Goal: Task Accomplishment & Management: Complete application form

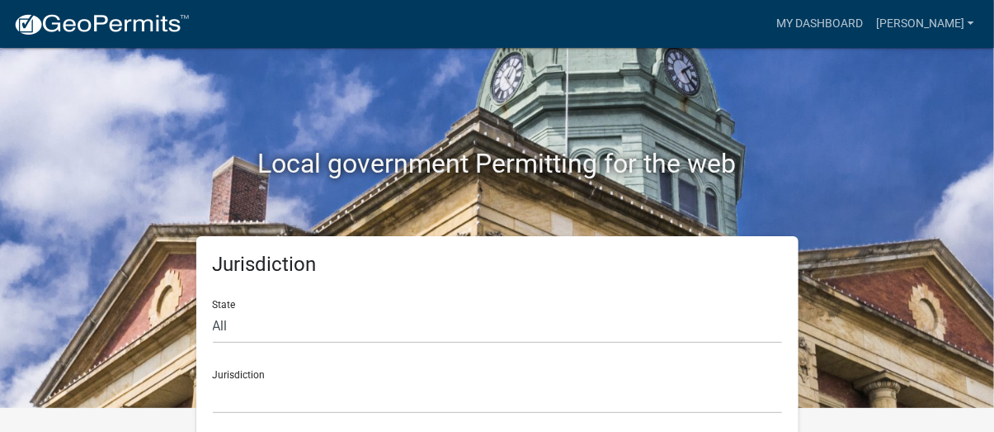
scroll to position [36, 0]
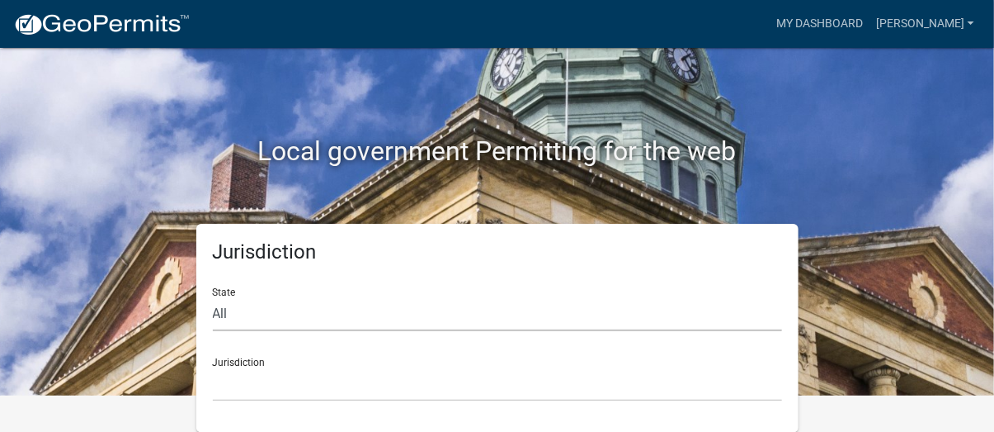
click at [249, 311] on select "All [US_STATE] [US_STATE] [US_STATE] [US_STATE] [US_STATE] [US_STATE] [US_STATE…" at bounding box center [497, 314] width 569 height 34
select select "[US_STATE]"
click at [213, 297] on select "All [US_STATE] [US_STATE] [US_STATE] [US_STATE] [US_STATE] [US_STATE] [US_STATE…" at bounding box center [497, 314] width 569 height 34
click at [264, 367] on select "City of [GEOGRAPHIC_DATA], [US_STATE] City of [GEOGRAPHIC_DATA], [US_STATE] Cit…" at bounding box center [497, 384] width 569 height 34
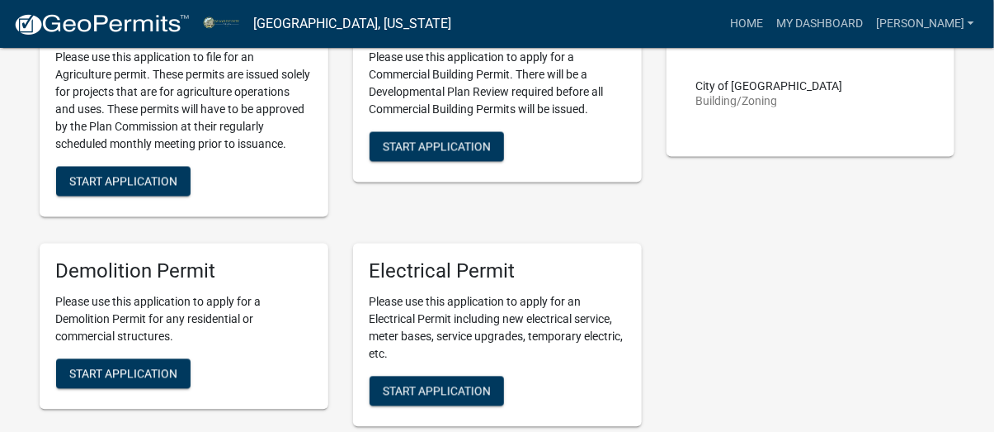
scroll to position [1237, 0]
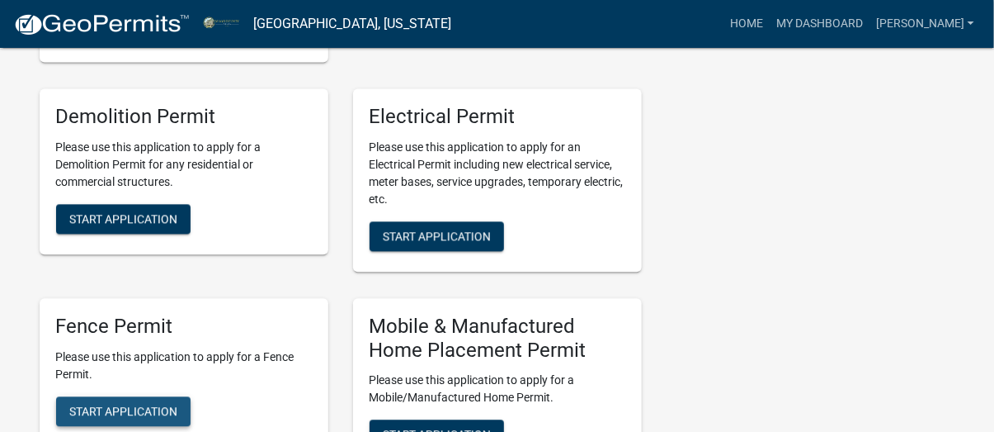
click at [164, 412] on span "Start Application" at bounding box center [123, 410] width 108 height 13
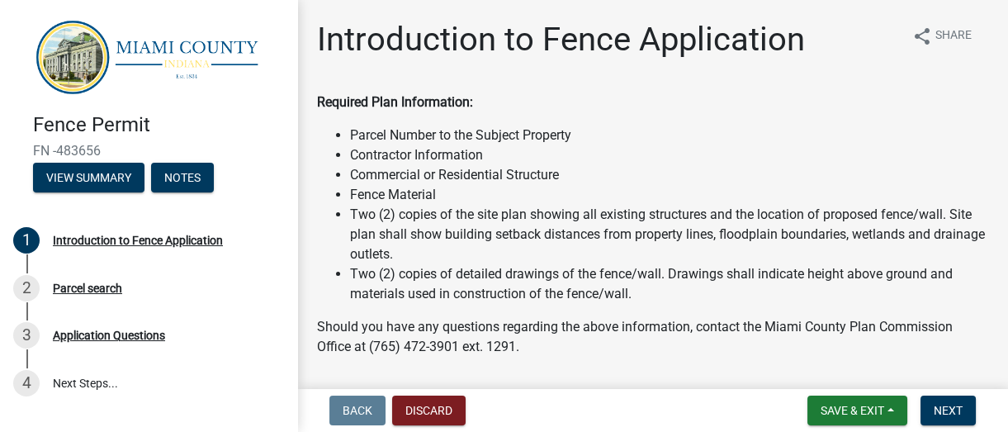
scroll to position [51, 0]
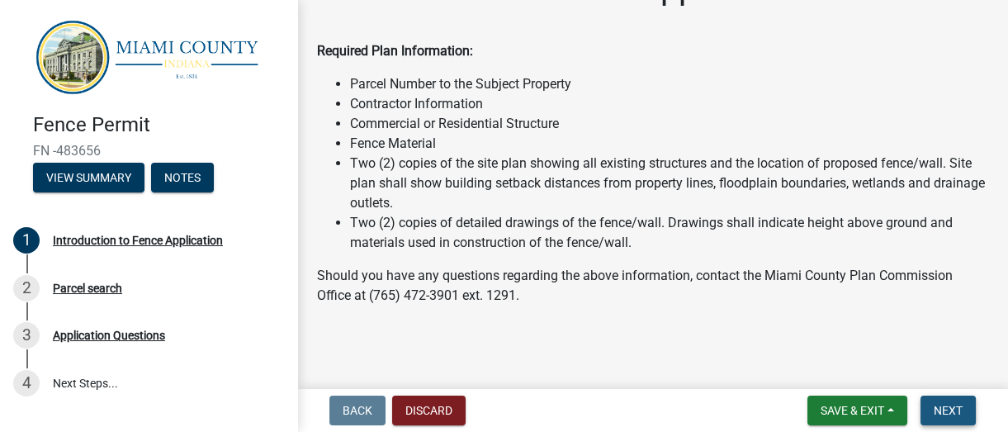
click at [745, 417] on button "Next" at bounding box center [947, 410] width 55 height 30
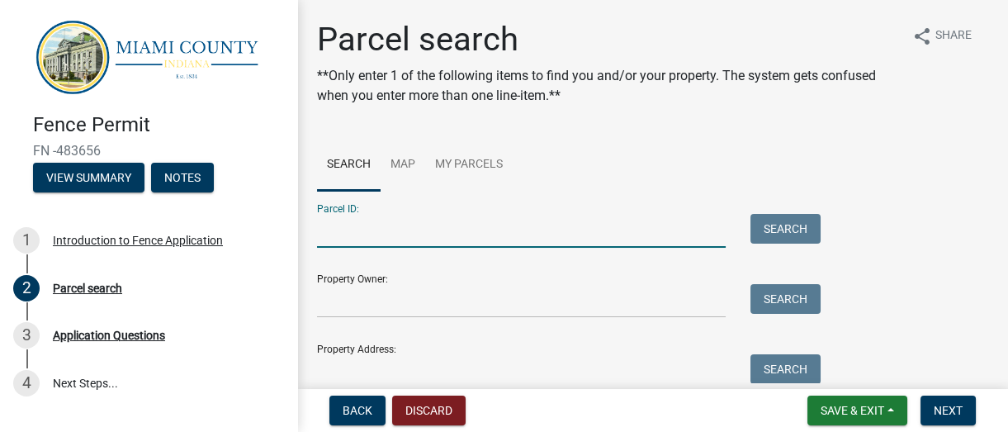
click at [462, 225] on input "Parcel ID:" at bounding box center [521, 231] width 409 height 34
type input "52-10-26-400-001.000-017"
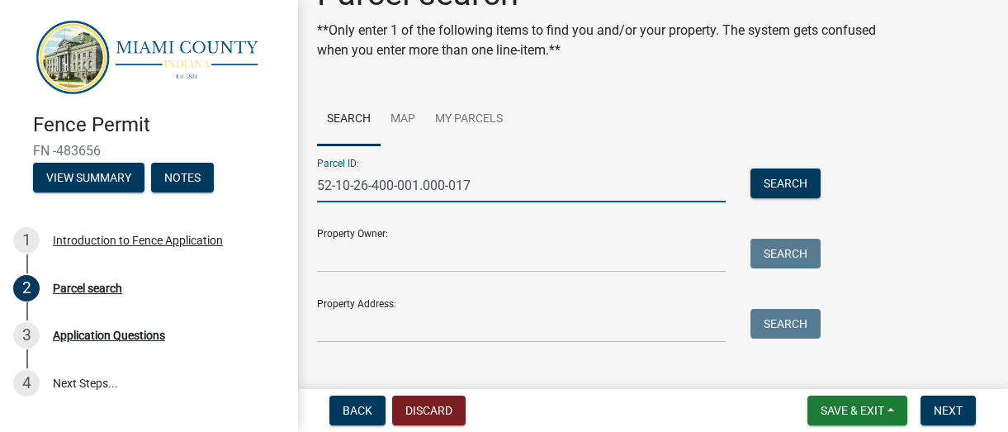
scroll to position [69, 0]
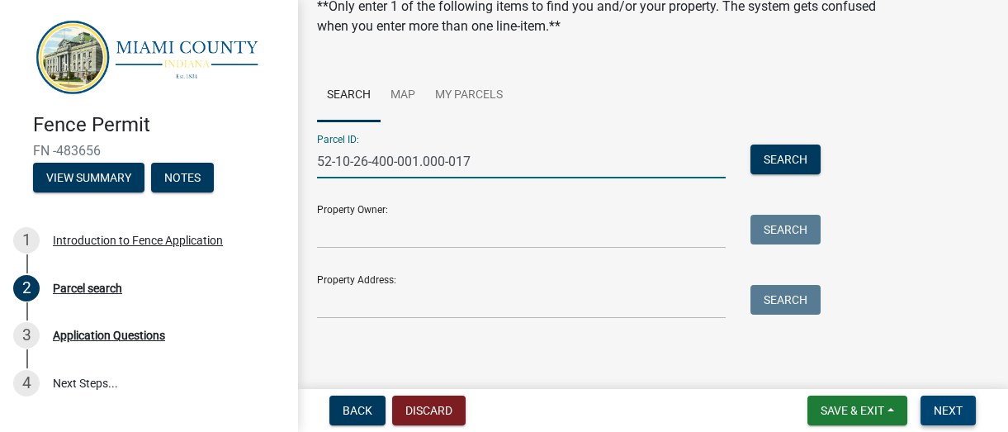
click at [745, 412] on span "Next" at bounding box center [947, 410] width 29 height 13
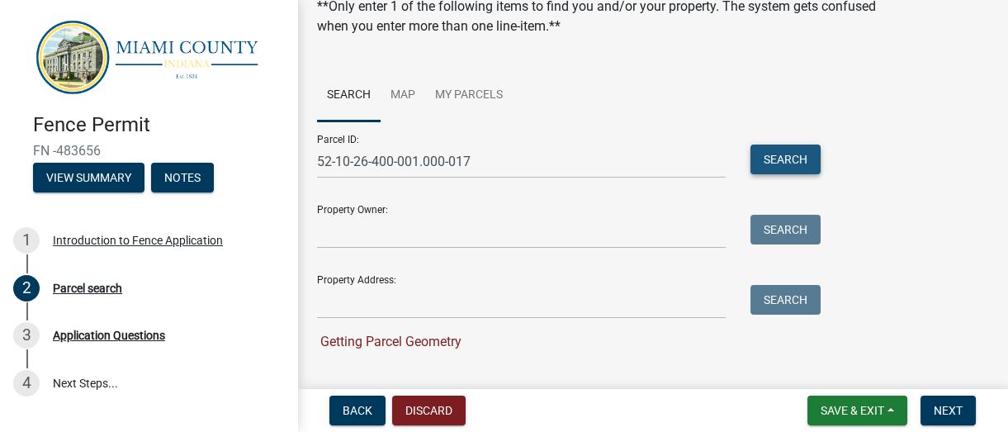
click at [745, 166] on button "Search" at bounding box center [785, 159] width 70 height 30
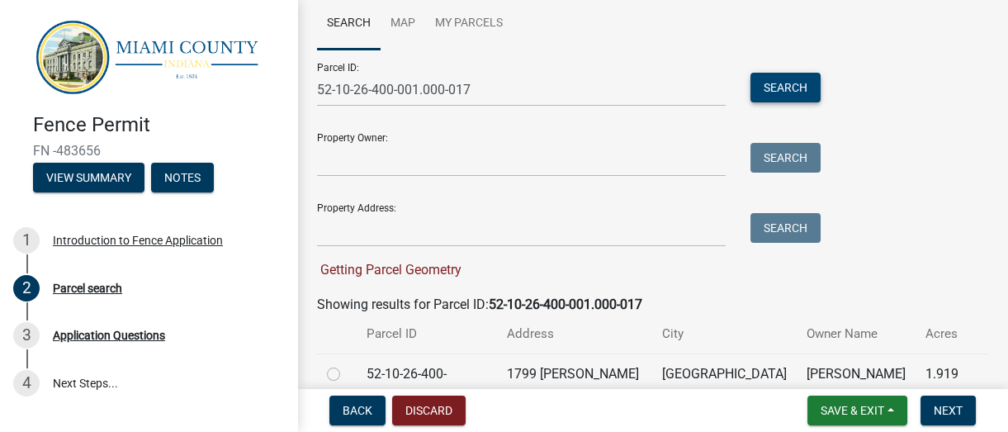
scroll to position [216, 0]
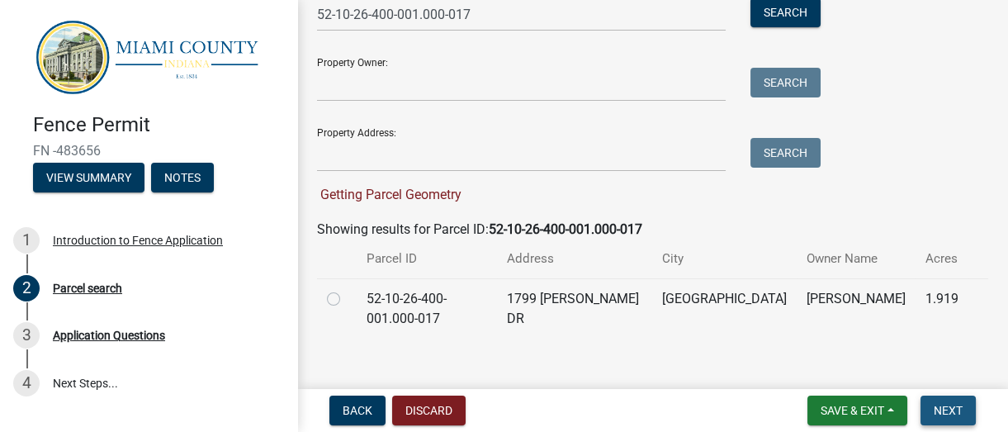
click at [745, 416] on span "Next" at bounding box center [947, 410] width 29 height 13
click at [347, 289] on label at bounding box center [347, 289] width 0 height 0
click at [347, 300] on input "radio" at bounding box center [352, 294] width 11 height 11
radio input "true"
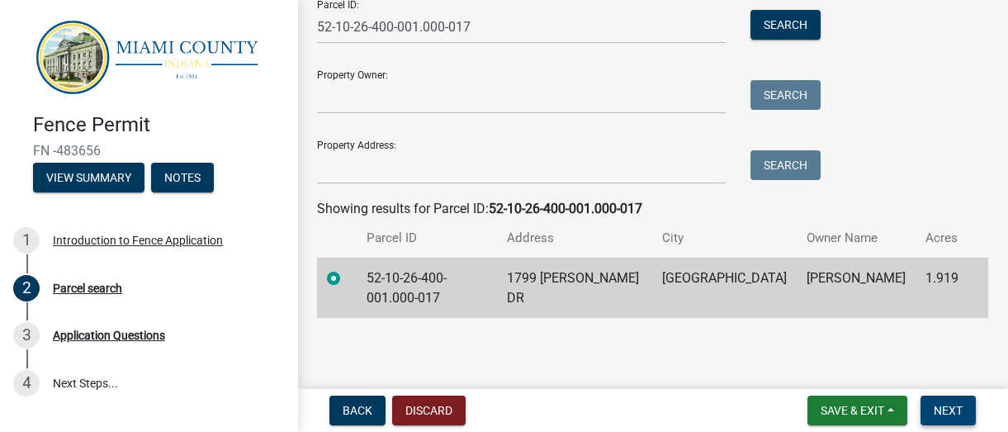
scroll to position [183, 0]
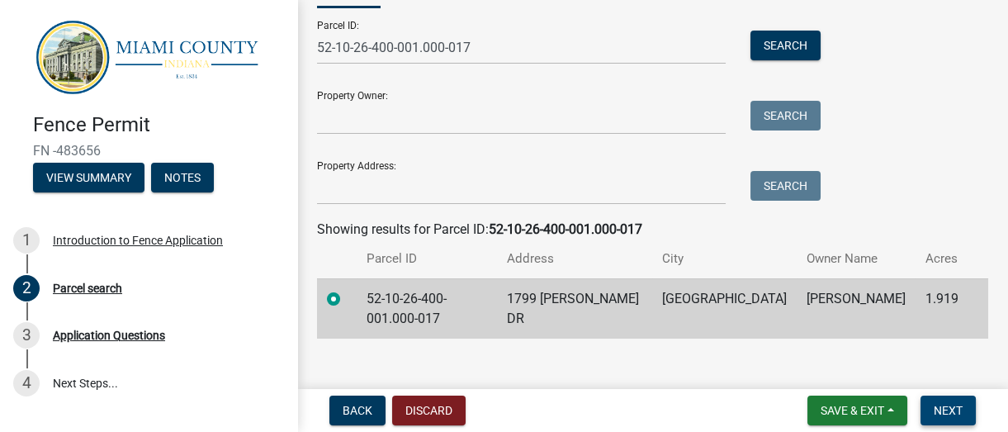
click at [745, 410] on span "Next" at bounding box center [947, 410] width 29 height 13
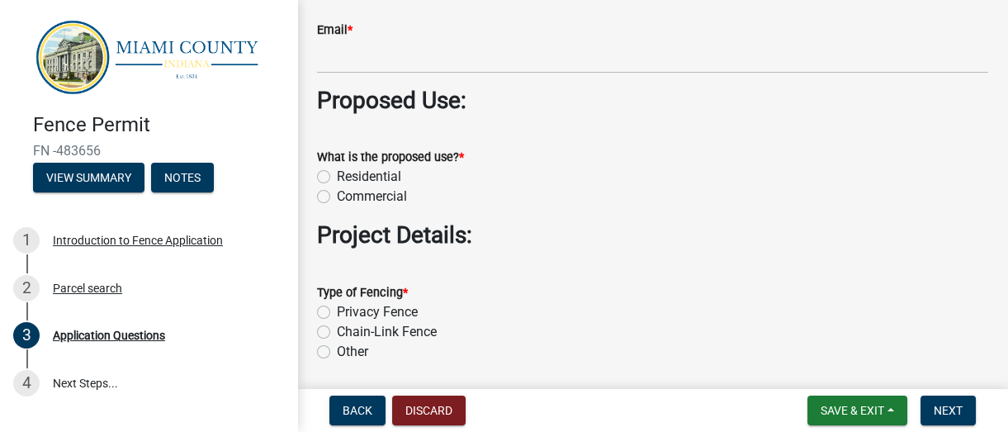
scroll to position [1500, 0]
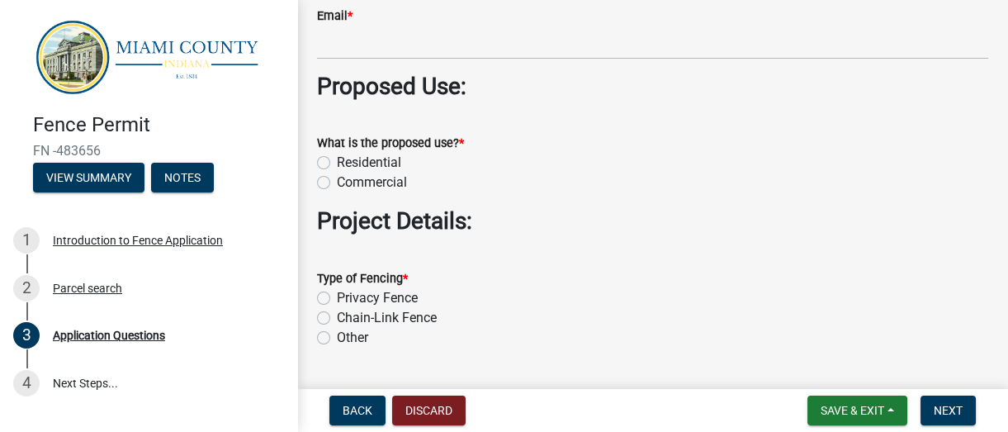
click at [337, 184] on label "Commercial" at bounding box center [372, 182] width 70 height 20
click at [337, 183] on input "Commercial" at bounding box center [342, 177] width 11 height 11
radio input "true"
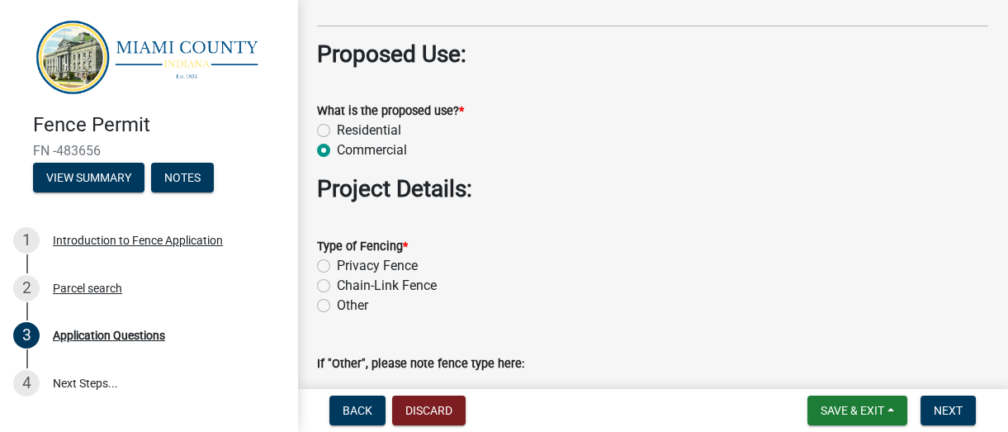
scroll to position [1651, 0]
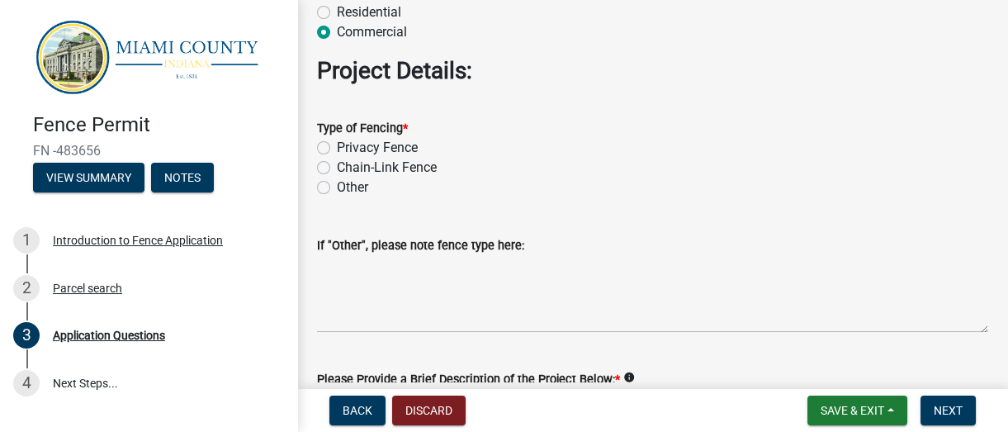
click at [337, 149] on label "Privacy Fence" at bounding box center [377, 148] width 81 height 20
click at [337, 149] on input "Privacy Fence" at bounding box center [342, 143] width 11 height 11
radio input "true"
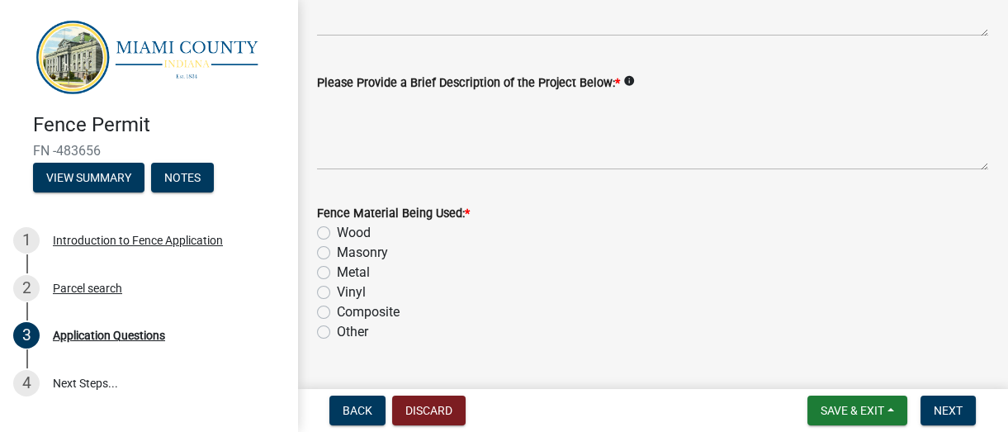
scroll to position [2100, 0]
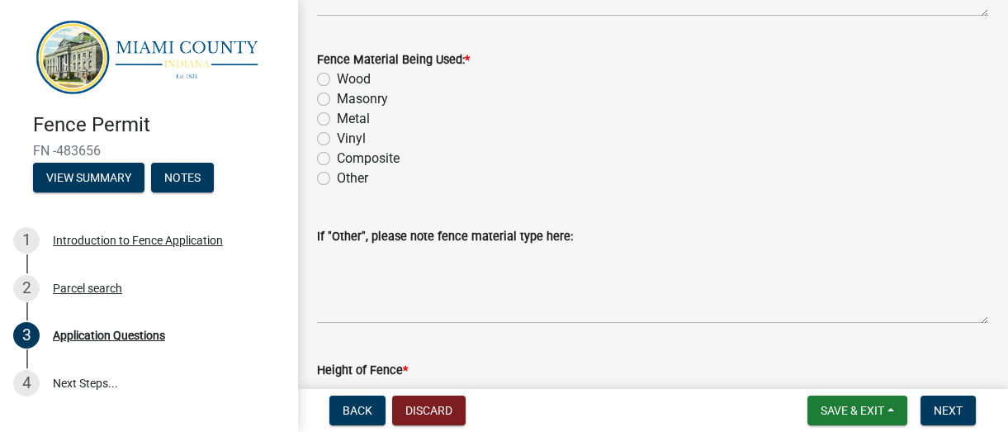
click at [337, 120] on label "Metal" at bounding box center [353, 119] width 33 height 20
click at [337, 120] on input "Metal" at bounding box center [342, 114] width 11 height 11
radio input "true"
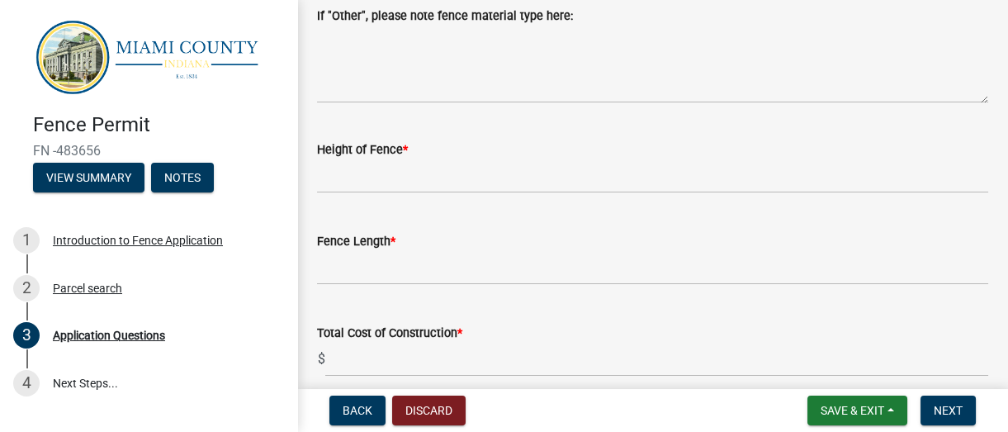
scroll to position [2326, 0]
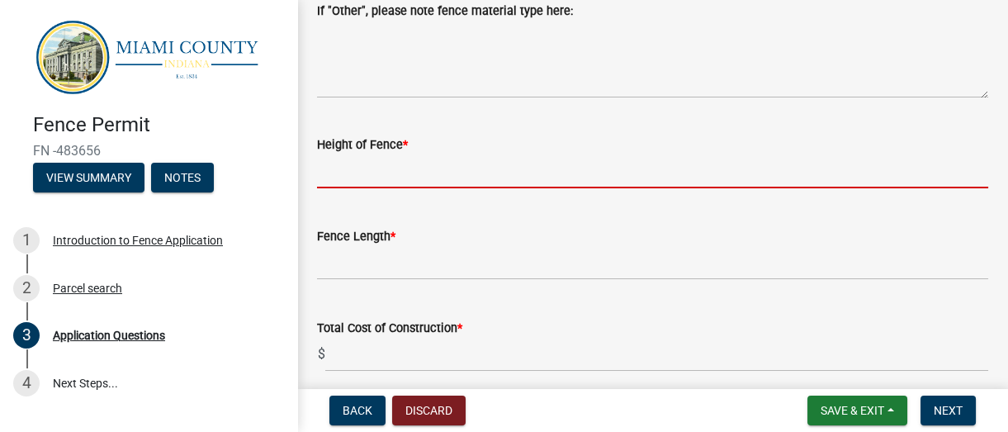
click at [454, 177] on input "text" at bounding box center [652, 171] width 671 height 34
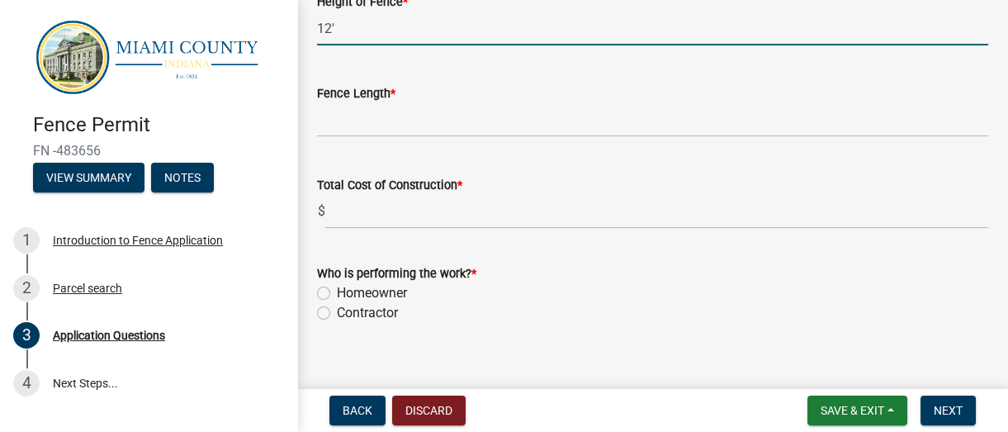
scroll to position [2476, 0]
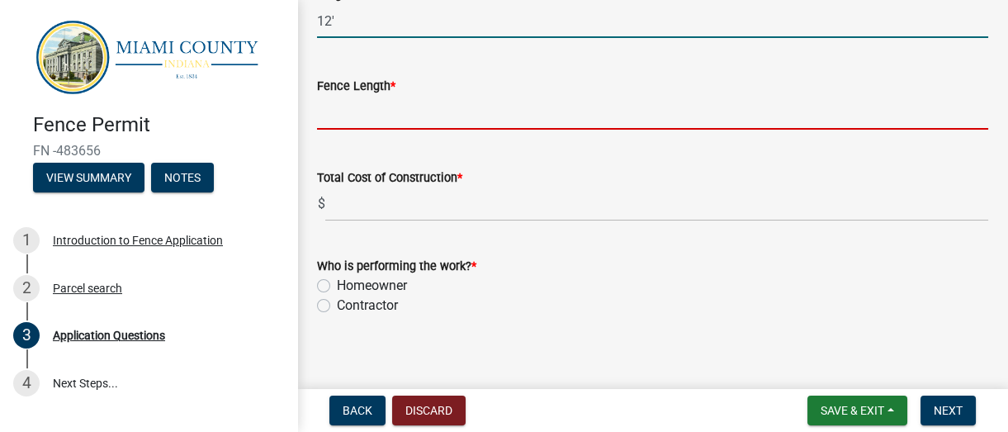
type input "12"
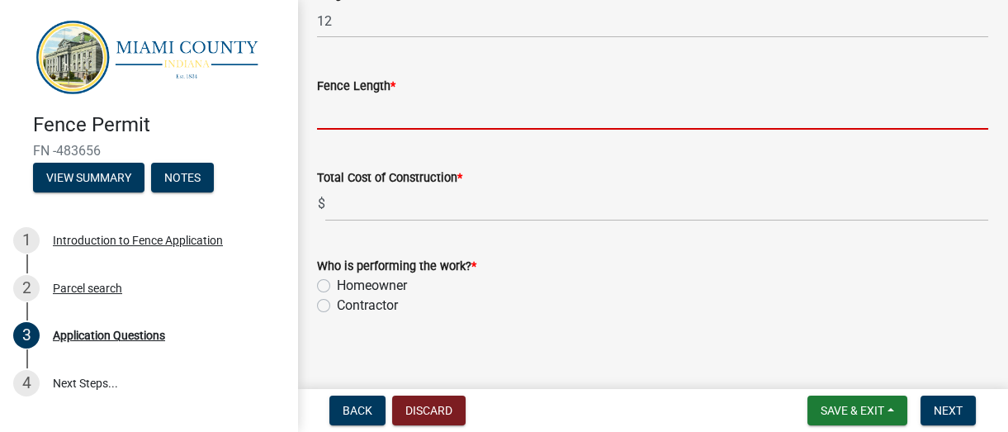
click at [364, 111] on input "text" at bounding box center [652, 113] width 671 height 34
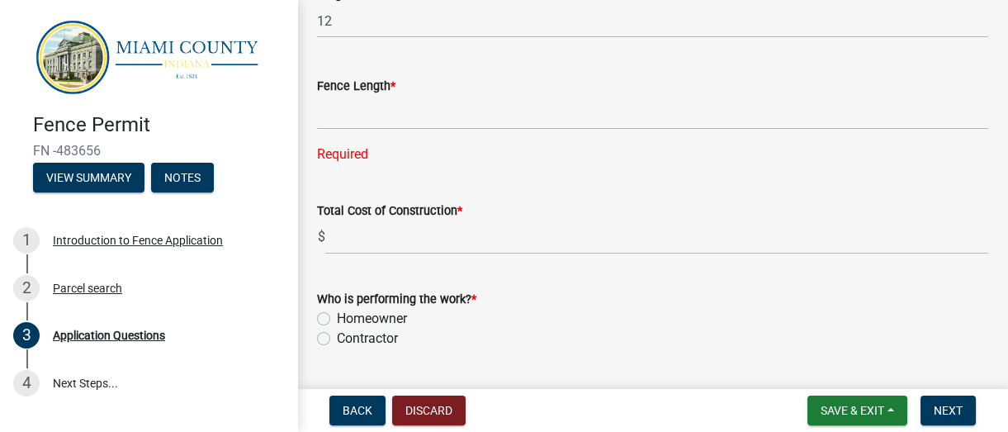
click at [323, 306] on div "Who is performing the work? * Homeowner [DEMOGRAPHIC_DATA]" at bounding box center [652, 318] width 671 height 59
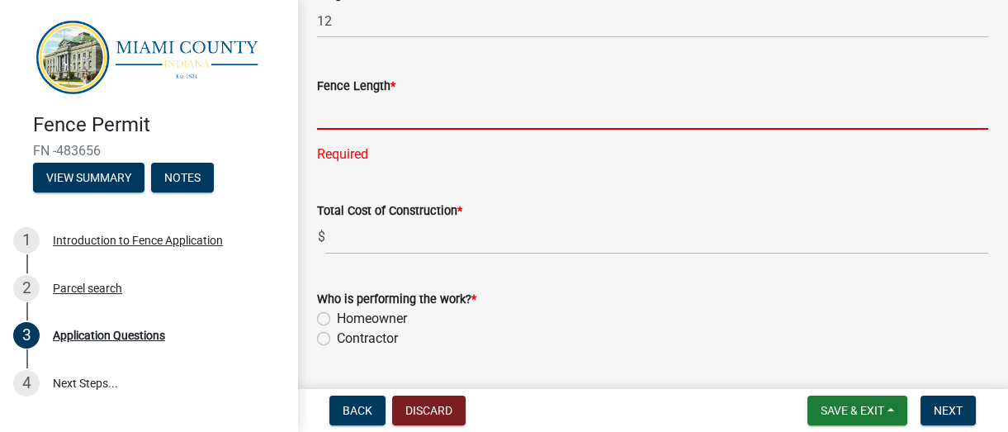
click at [357, 120] on input "text" at bounding box center [652, 113] width 671 height 34
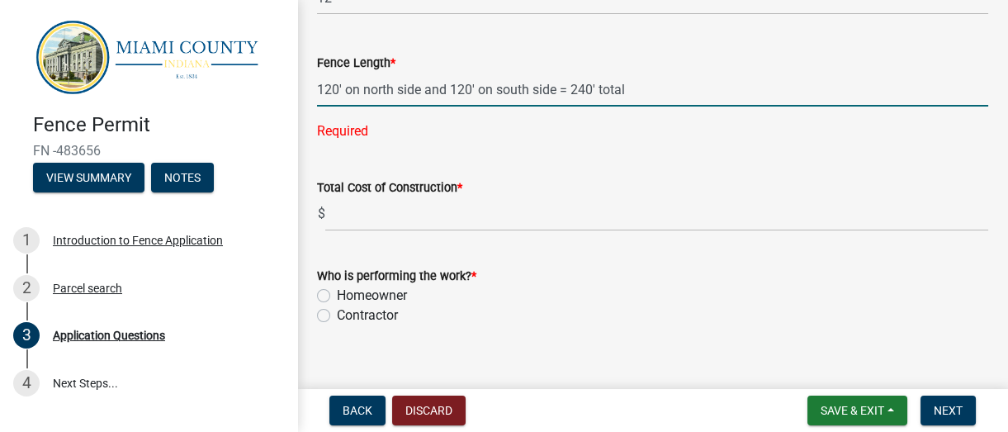
scroll to position [2520, 0]
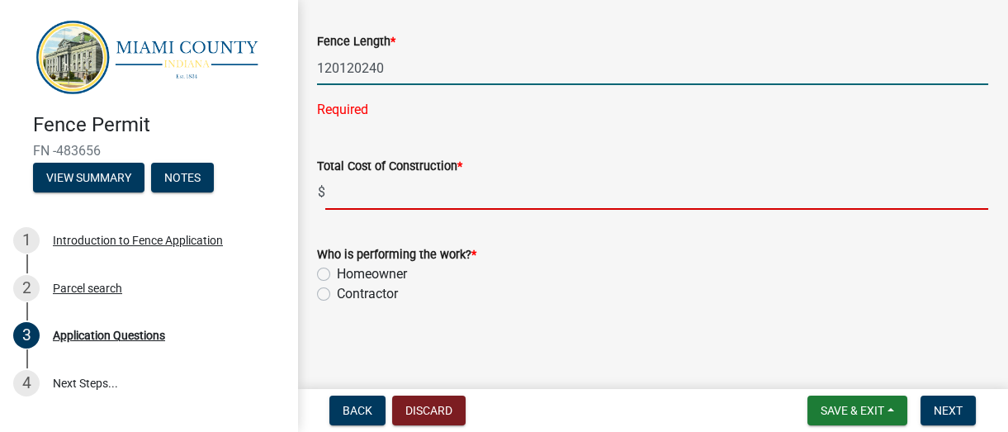
click at [347, 187] on input "text" at bounding box center [656, 193] width 663 height 34
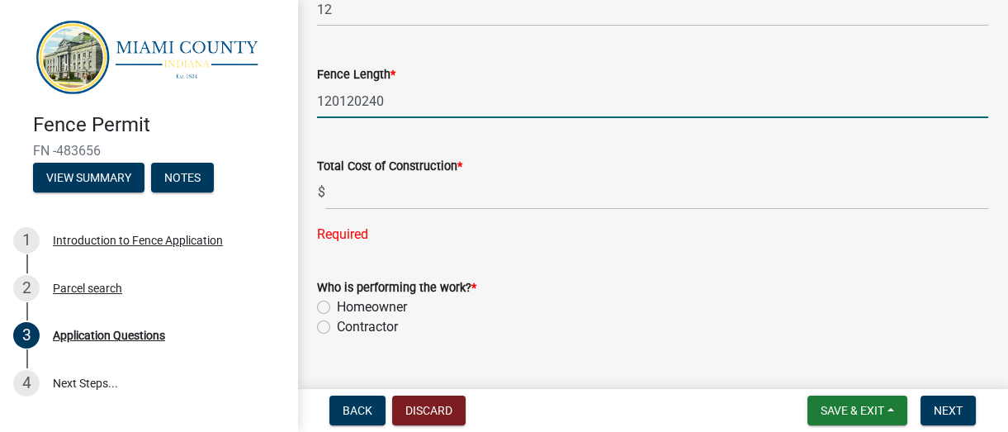
drag, startPoint x: 384, startPoint y: 103, endPoint x: 307, endPoint y: 107, distance: 76.9
click at [307, 107] on div "Fence Length * 120120240" at bounding box center [653, 79] width 696 height 77
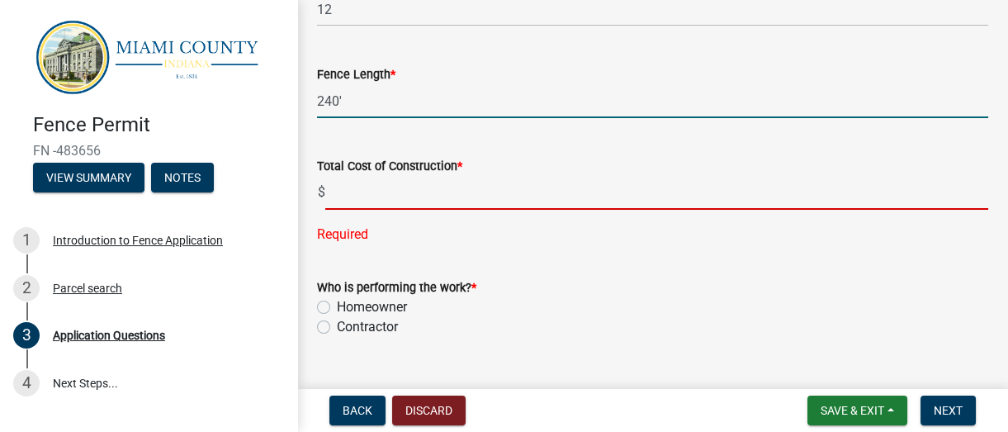
type input "240"
click at [338, 192] on input "text" at bounding box center [656, 193] width 663 height 34
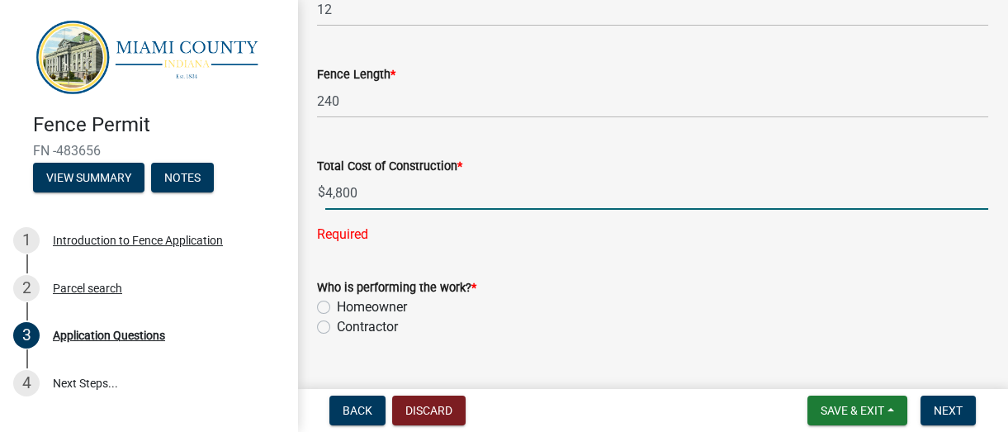
scroll to position [2520, 0]
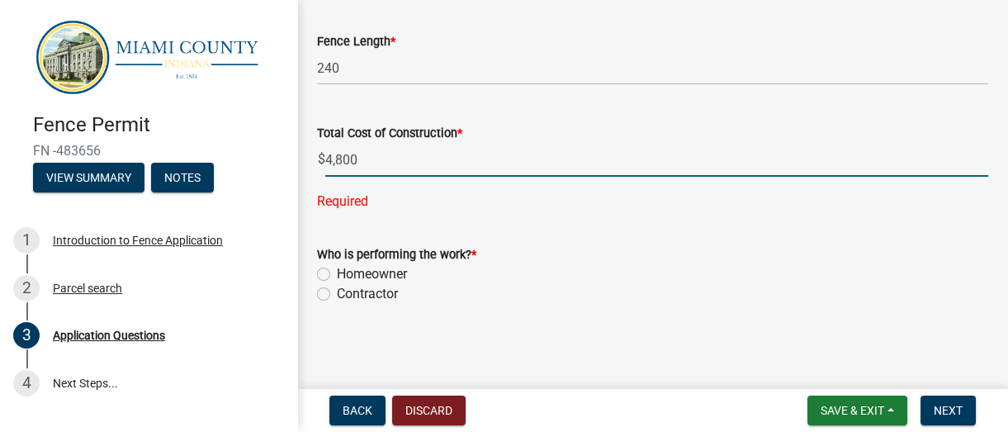
type input "4800.00"
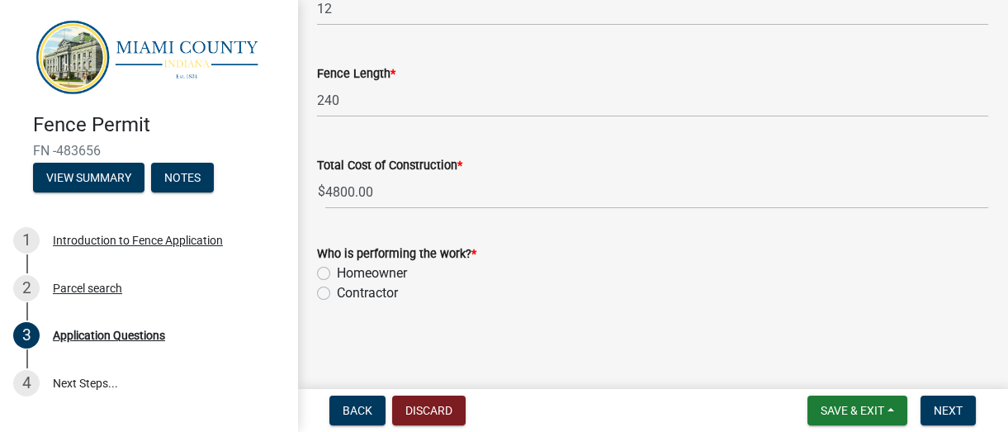
scroll to position [2487, 0]
click at [337, 294] on label "Contractor" at bounding box center [367, 294] width 61 height 20
click at [337, 294] on input "Contractor" at bounding box center [342, 289] width 11 height 11
radio input "true"
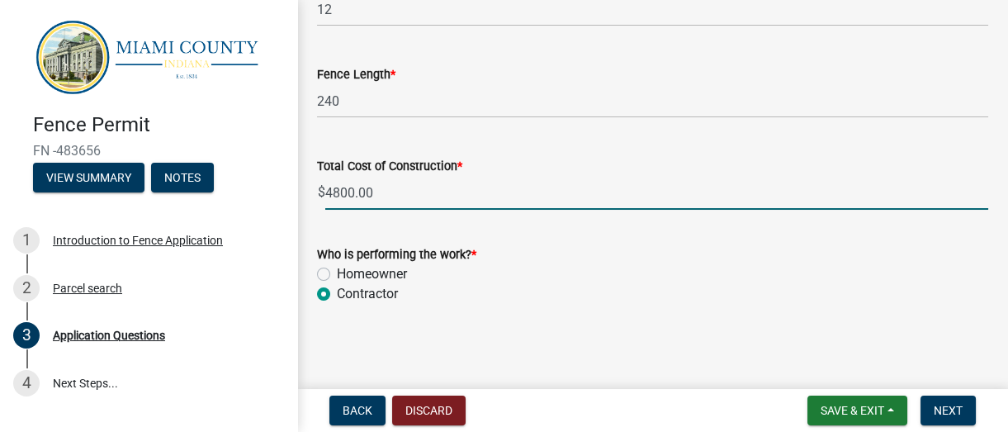
drag, startPoint x: 382, startPoint y: 189, endPoint x: 362, endPoint y: 192, distance: 20.1
click at [362, 192] on input "4800.00" at bounding box center [656, 193] width 663 height 34
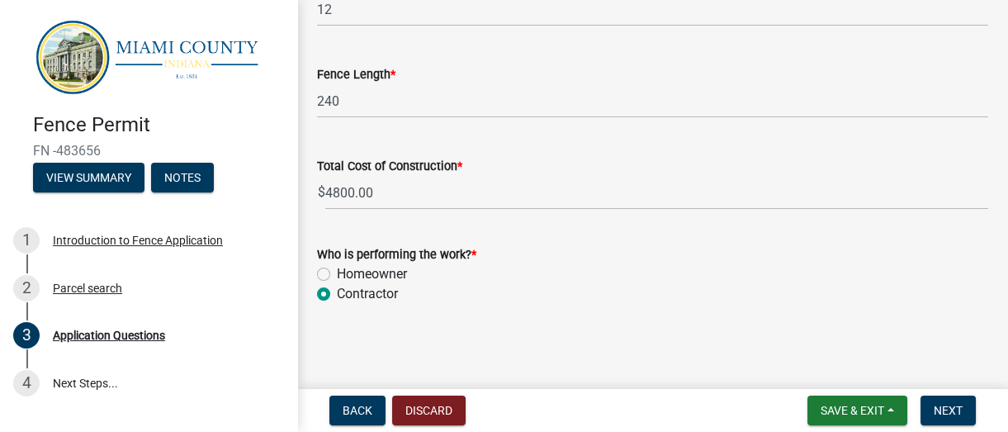
click at [472, 240] on form "Who is performing the work? * Homeowner [DEMOGRAPHIC_DATA]" at bounding box center [652, 263] width 671 height 79
click at [745, 417] on span "Next" at bounding box center [947, 410] width 29 height 13
click at [745, 409] on span "Next" at bounding box center [947, 410] width 29 height 13
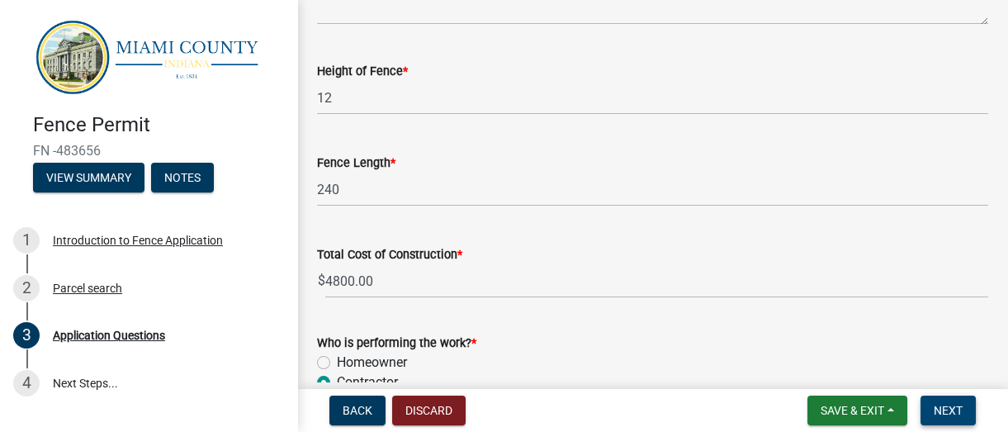
scroll to position [2246, 0]
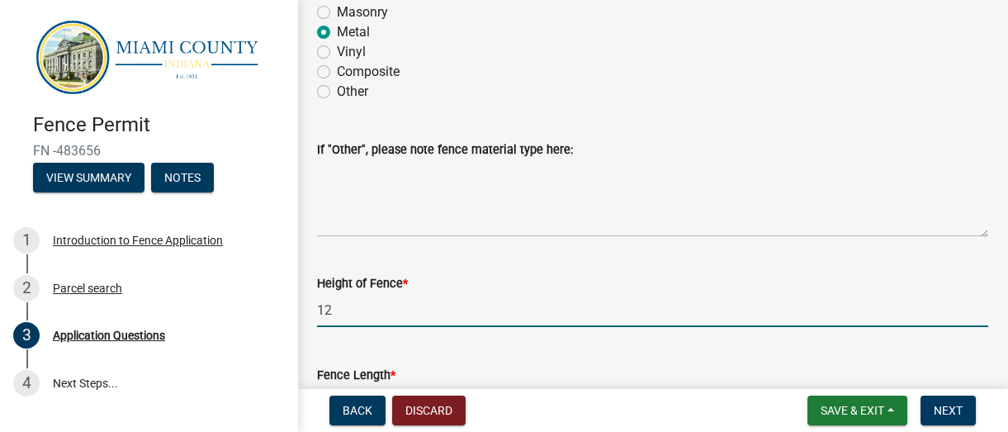
click at [342, 309] on input "12" at bounding box center [652, 310] width 671 height 34
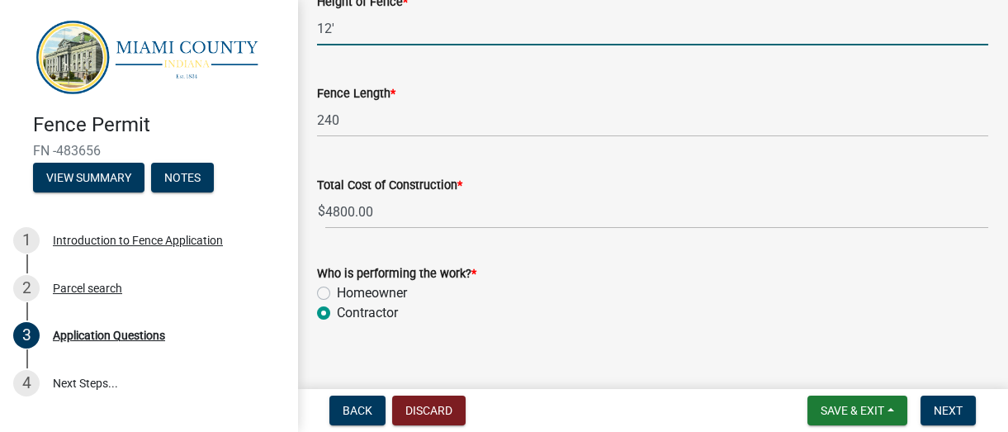
scroll to position [2547, 0]
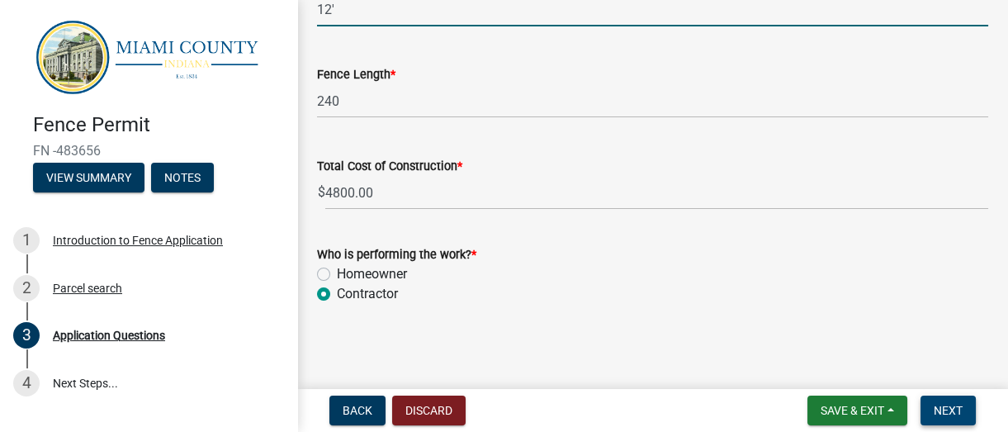
type input "12"
click at [745, 404] on button "Next" at bounding box center [947, 410] width 55 height 30
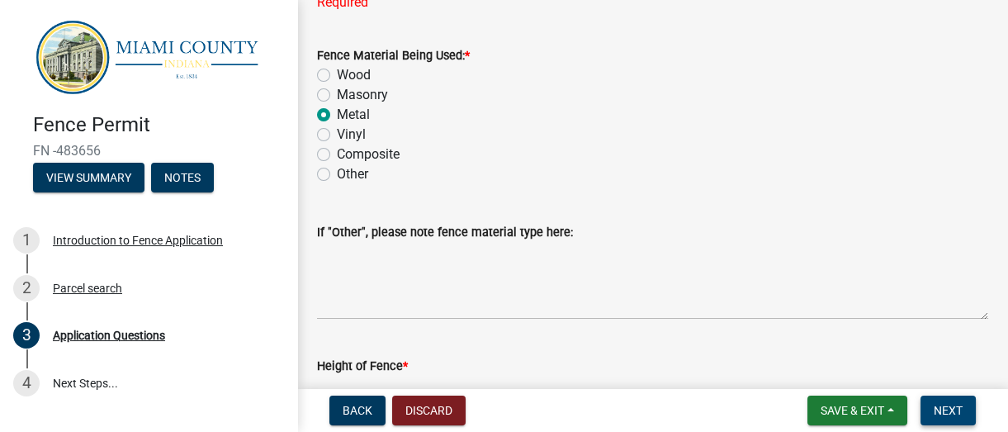
scroll to position [2171, 0]
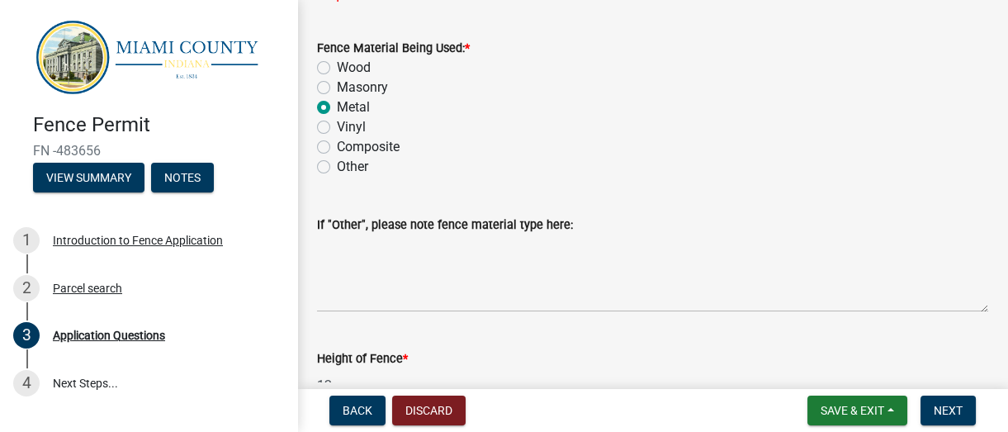
click at [337, 163] on label "Other" at bounding box center [352, 167] width 31 height 20
click at [337, 163] on input "Other" at bounding box center [342, 162] width 11 height 11
radio input "true"
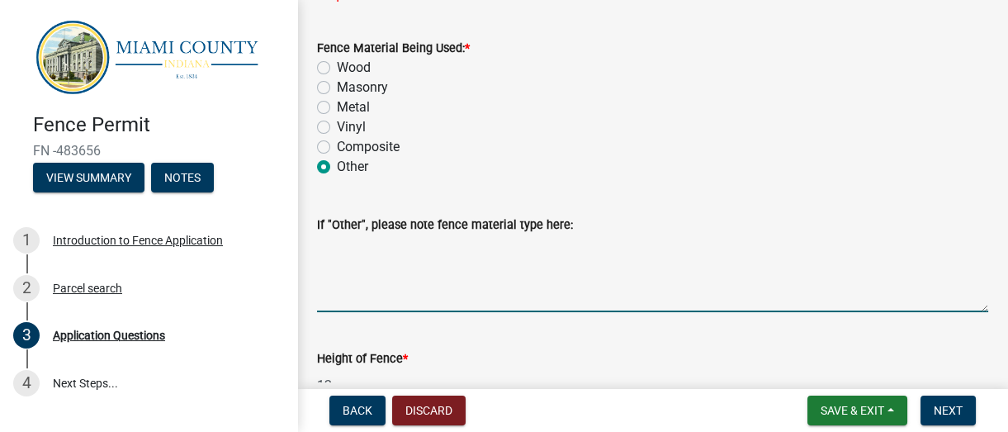
click at [349, 299] on textarea "If "Other", please note fence material type here:" at bounding box center [652, 273] width 671 height 78
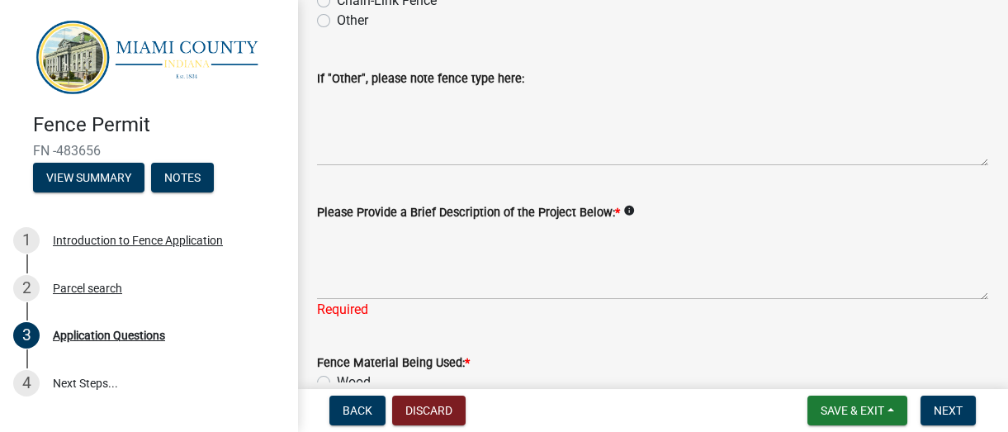
scroll to position [1872, 0]
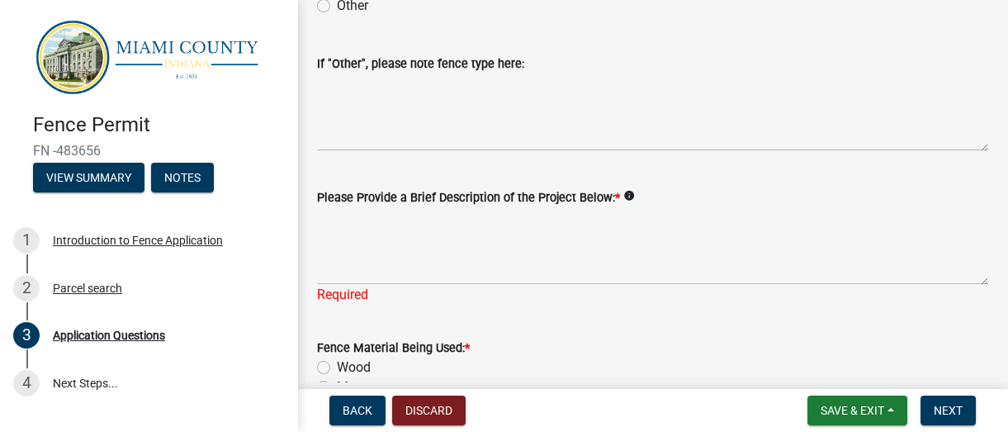
type textarea "Wood Frame with Metal Siding"
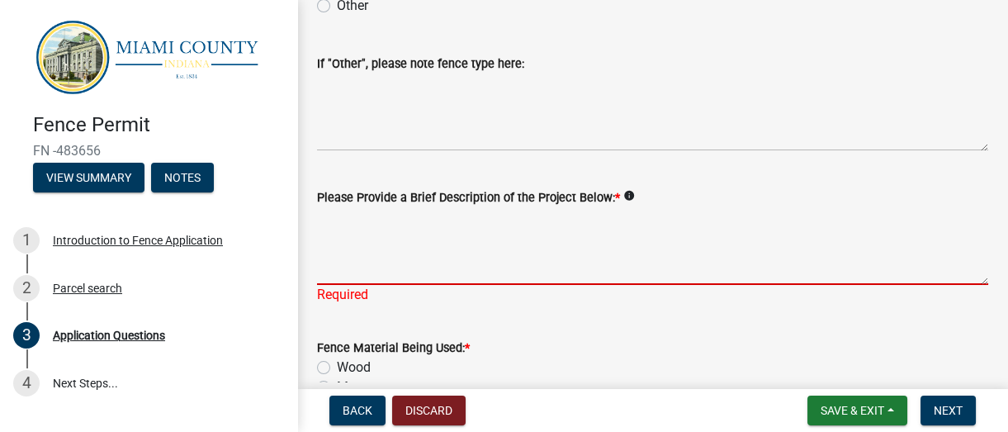
click at [359, 240] on textarea "Please Provide a Brief Description of the Project Below: *" at bounding box center [652, 246] width 671 height 78
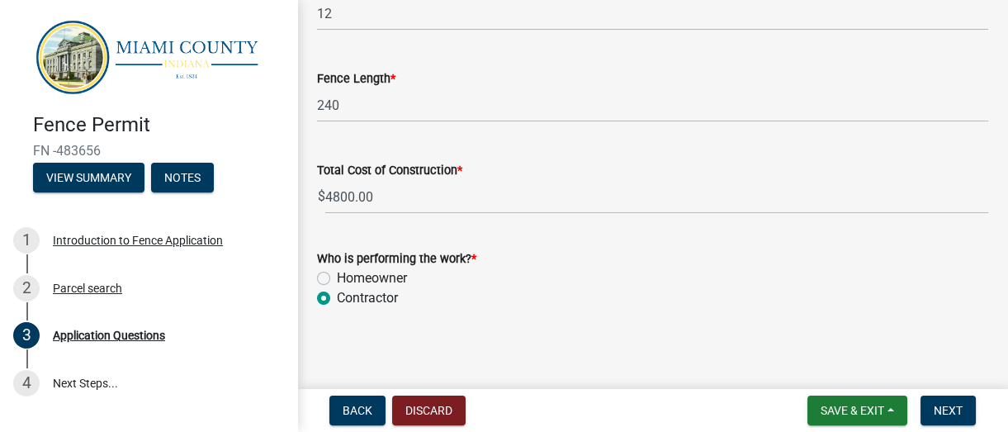
scroll to position [2547, 0]
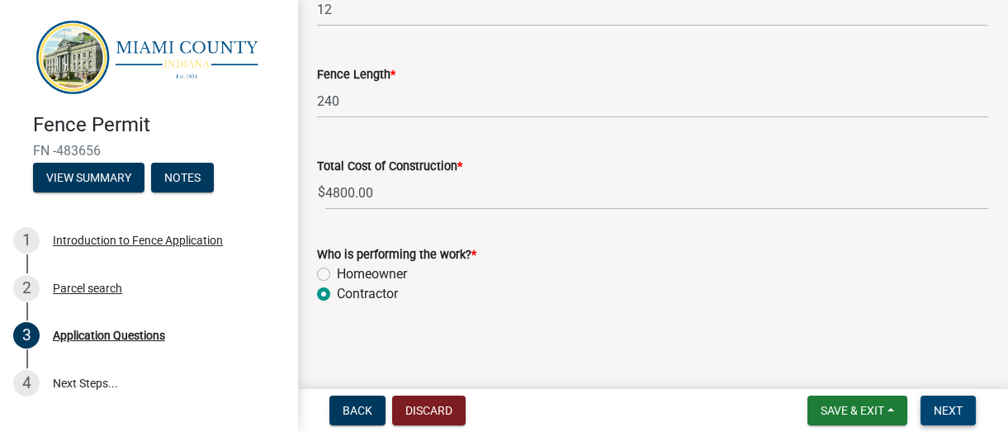
type textarea "Privacy fence on the north and south side of open sided storage building to det…"
click at [745, 404] on span "Next" at bounding box center [947, 410] width 29 height 13
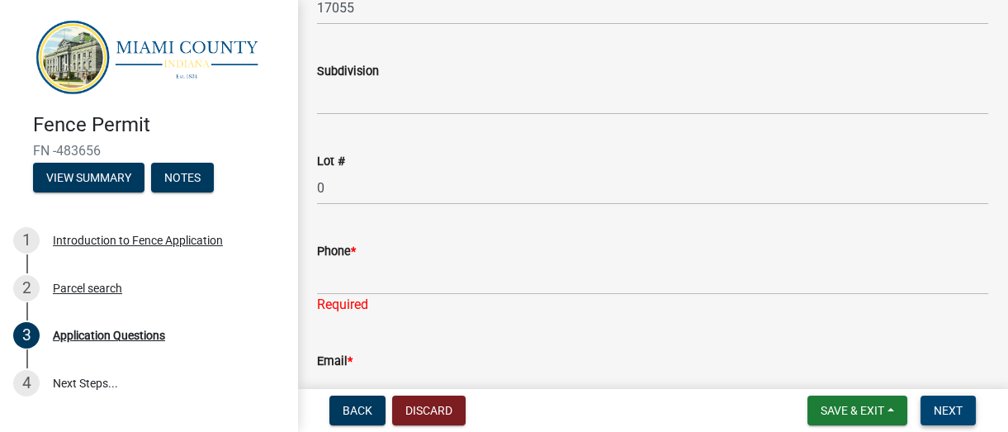
scroll to position [1176, 0]
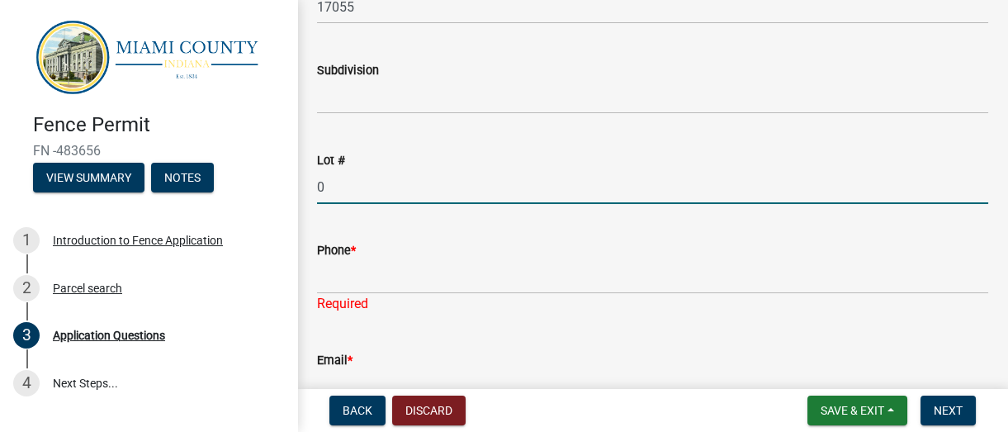
click at [441, 188] on input "0" at bounding box center [652, 187] width 671 height 34
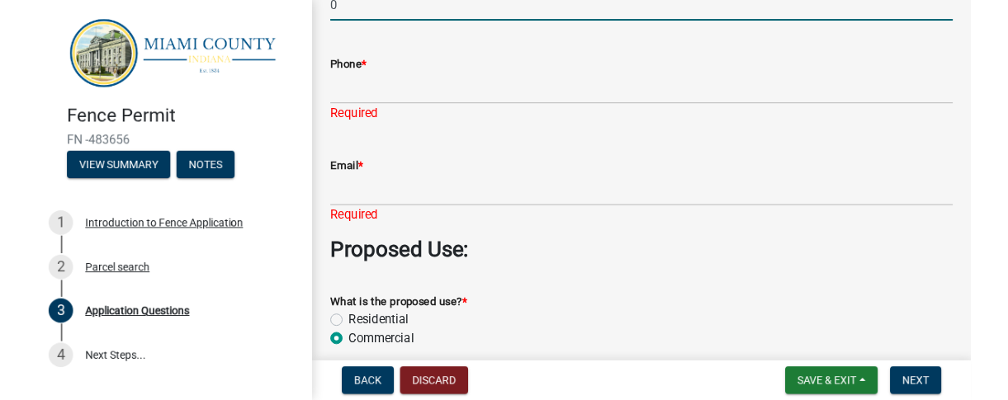
scroll to position [1401, 0]
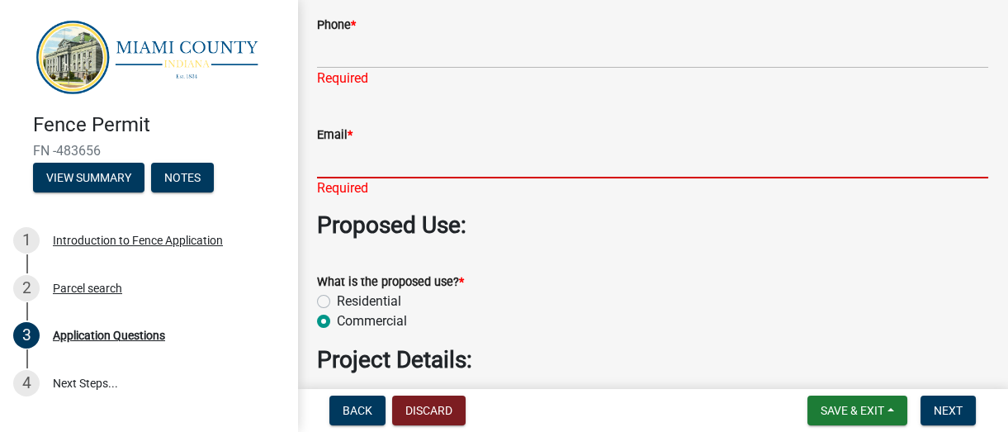
click at [479, 165] on input "Email *" at bounding box center [652, 161] width 671 height 34
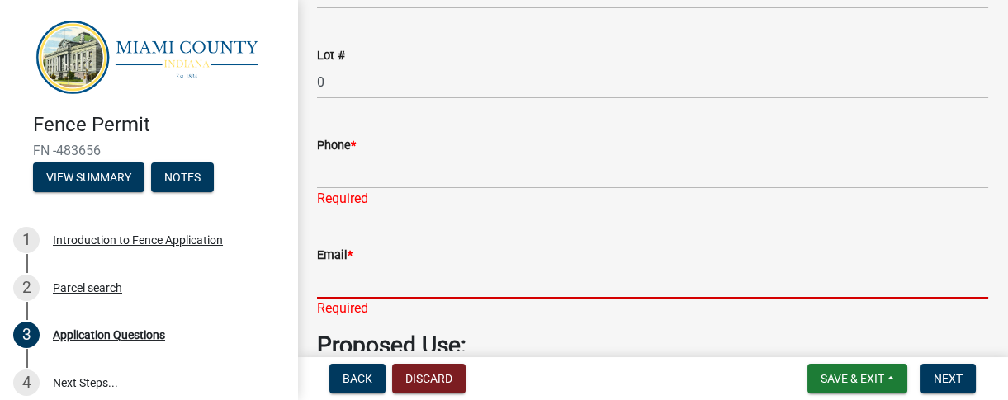
scroll to position [1326, 0]
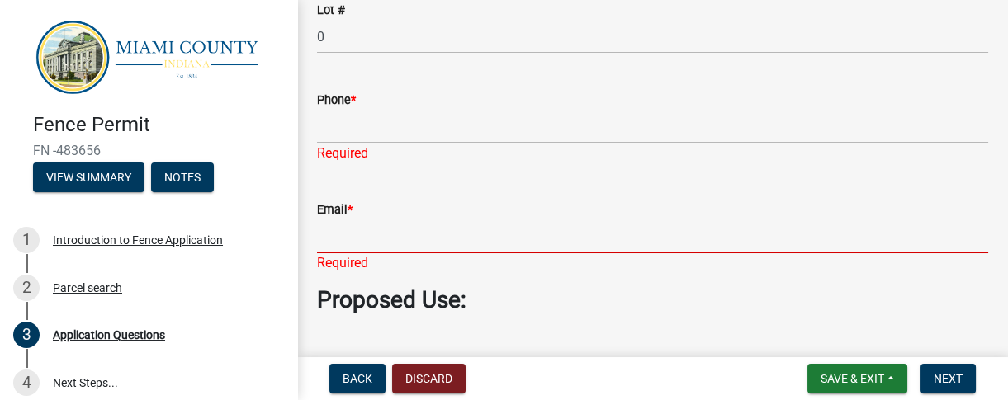
click at [361, 230] on input "Email *" at bounding box center [652, 237] width 671 height 34
paste input "[EMAIL_ADDRESS][DOMAIN_NAME]"
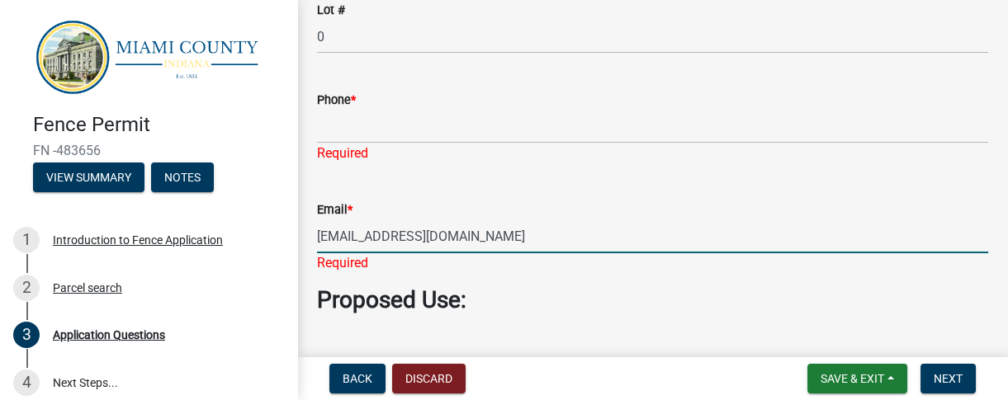
type input "[EMAIL_ADDRESS][DOMAIN_NAME]"
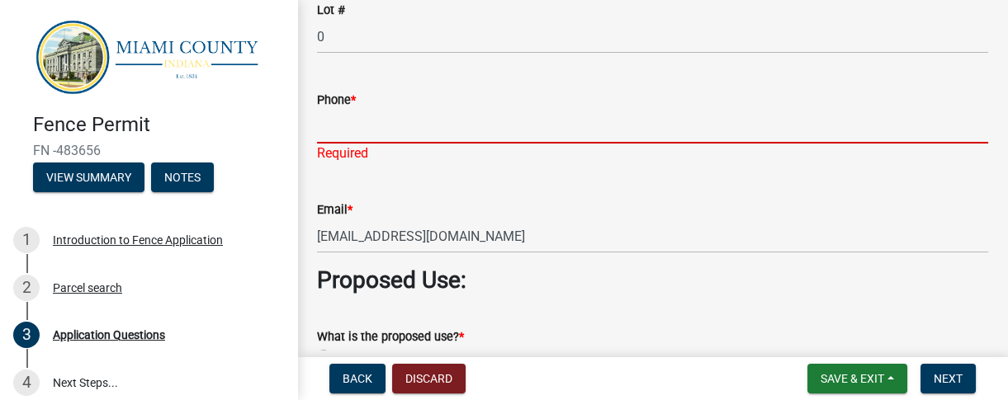
click at [351, 118] on input "Phone *" at bounding box center [652, 127] width 671 height 34
paste input "[PHONE_NUMBER]"
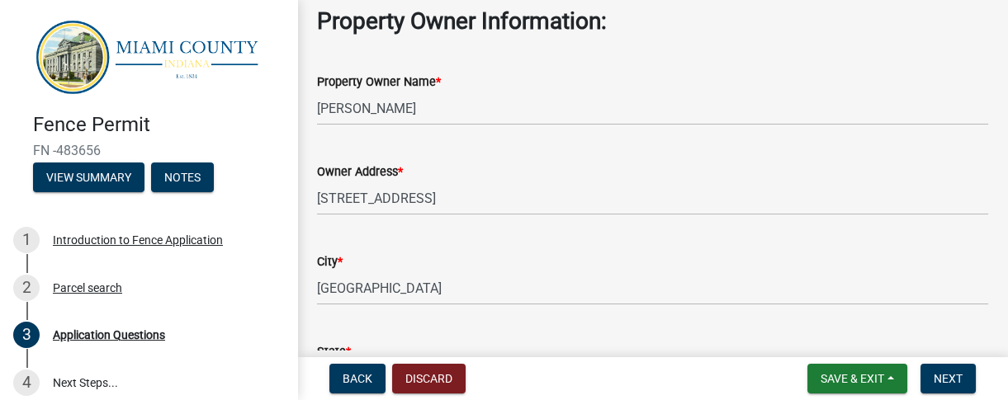
scroll to position [651, 0]
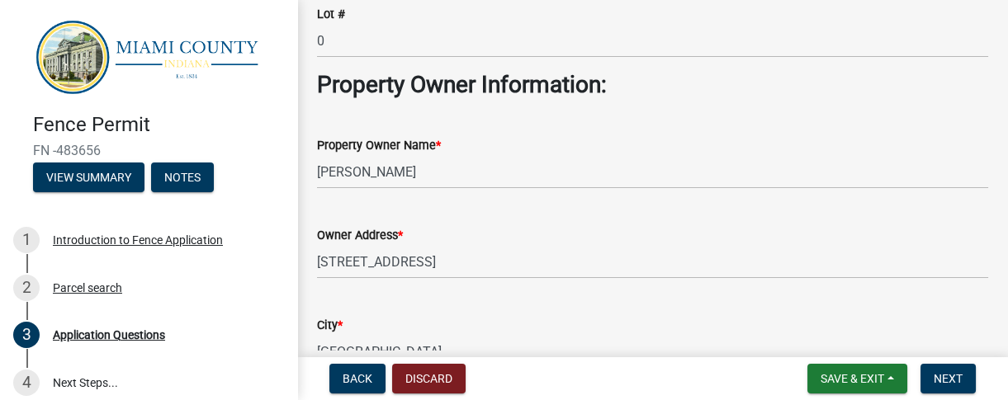
type input "[PHONE_NUMBER]"
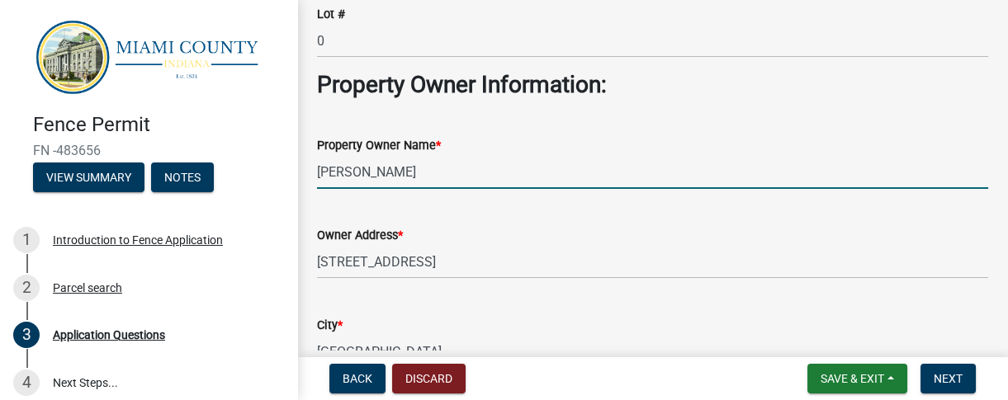
drag, startPoint x: 411, startPoint y: 171, endPoint x: 316, endPoint y: 173, distance: 94.9
click at [317, 173] on input "[PERSON_NAME]" at bounding box center [652, 172] width 671 height 34
drag, startPoint x: 325, startPoint y: 172, endPoint x: 289, endPoint y: 176, distance: 36.5
click at [296, 176] on div "Fence Permit FN -483656 View Summary Notes 1 Introduction to Fence Application …" at bounding box center [504, 200] width 1008 height 400
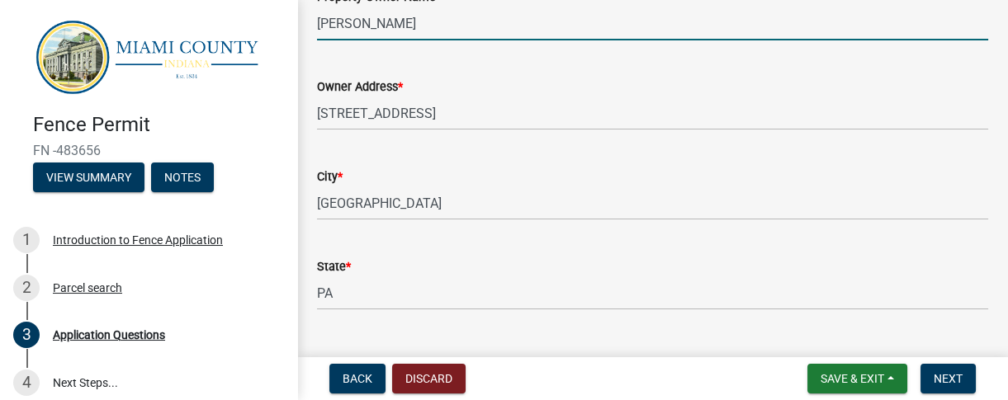
scroll to position [801, 0]
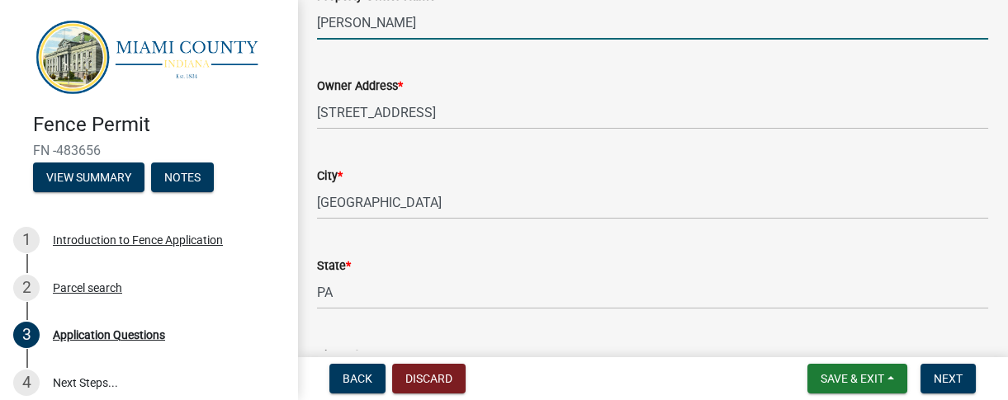
type input "[PERSON_NAME]"
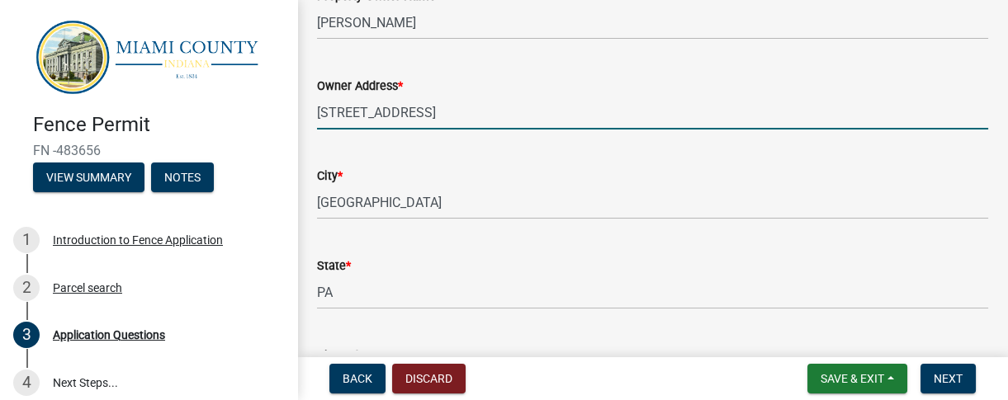
drag, startPoint x: 464, startPoint y: 108, endPoint x: 313, endPoint y: 111, distance: 151.0
click at [313, 111] on div "Owner Address * [STREET_ADDRESS]" at bounding box center [653, 91] width 696 height 77
paste input "[STREET_ADDRESS][US_STATE]"
drag, startPoint x: 439, startPoint y: 114, endPoint x: 604, endPoint y: 111, distance: 165.1
click at [604, 111] on input "[STREET_ADDRESS][US_STATE]" at bounding box center [652, 113] width 671 height 34
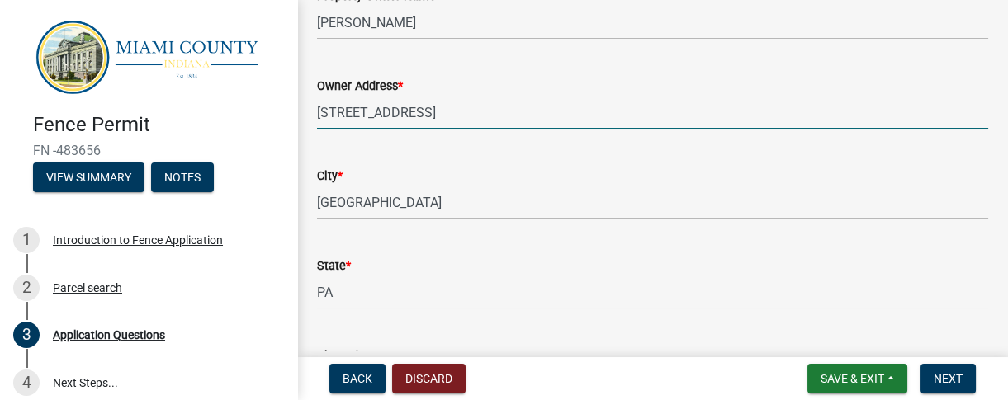
type input "[STREET_ADDRESS]"
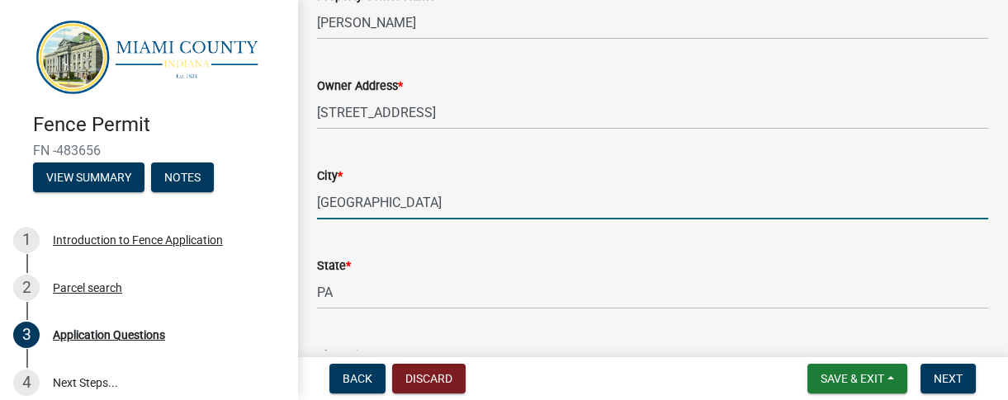
drag, startPoint x: 317, startPoint y: 202, endPoint x: 487, endPoint y: 204, distance: 170.0
click at [487, 204] on input "[GEOGRAPHIC_DATA]" at bounding box center [652, 203] width 671 height 34
paste input ", [GEOGRAPHIC_DATA], [US_STATE], 46975"
drag, startPoint x: 380, startPoint y: 205, endPoint x: 512, endPoint y: 193, distance: 132.6
click at [512, 193] on input ", [GEOGRAPHIC_DATA], [US_STATE], 46975" at bounding box center [652, 203] width 671 height 34
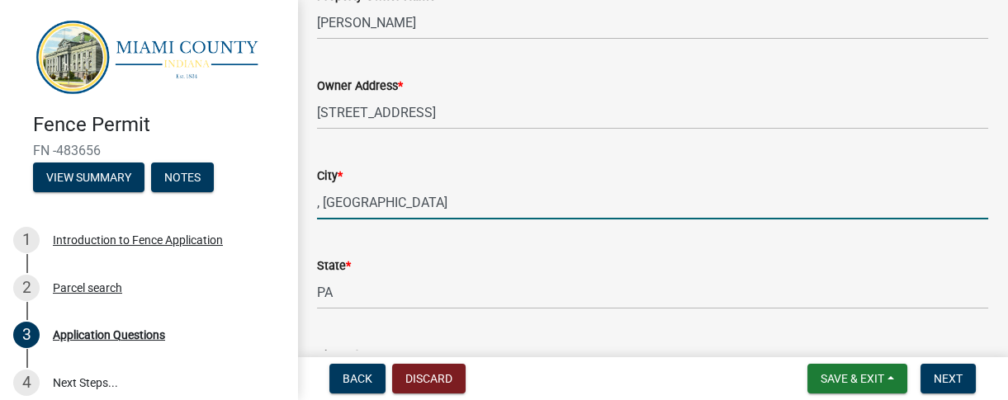
type input ", [GEOGRAPHIC_DATA]"
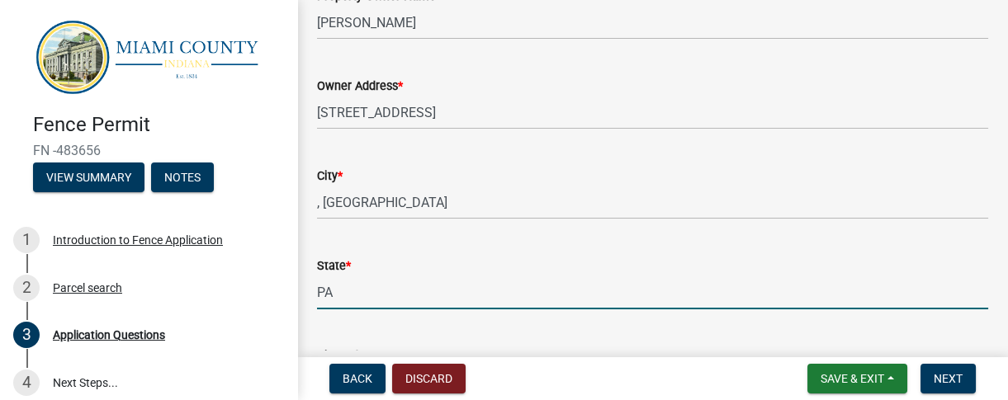
drag, startPoint x: 349, startPoint y: 297, endPoint x: 309, endPoint y: 293, distance: 40.6
click at [309, 293] on div "State * [US_STATE]" at bounding box center [653, 271] width 696 height 77
paste input ", [US_STATE], 46975"
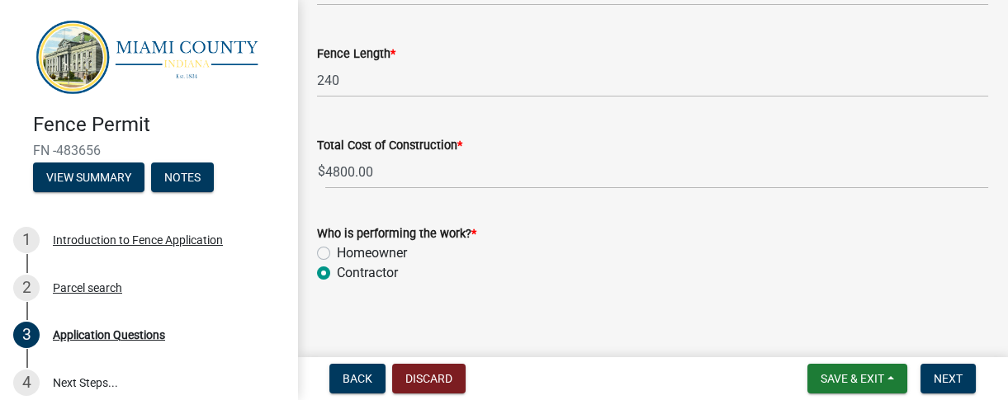
scroll to position [2518, 0]
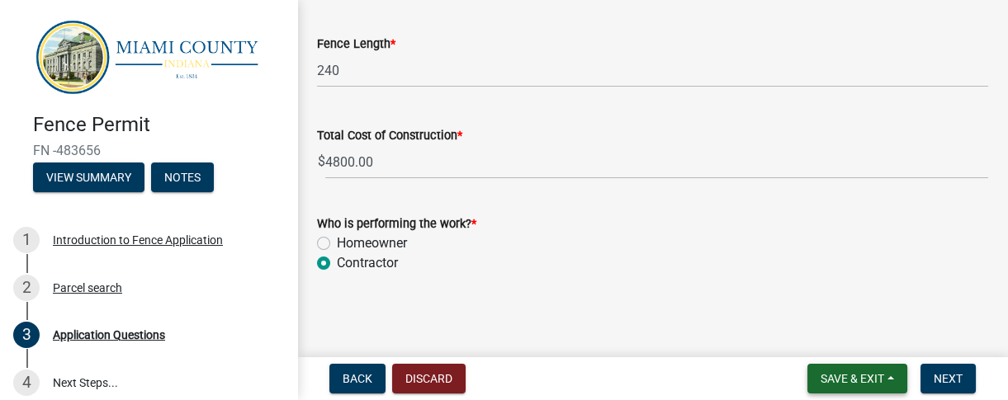
type input ", [US_STATE], 46975"
click at [745, 375] on span "Save & Exit" at bounding box center [852, 378] width 64 height 13
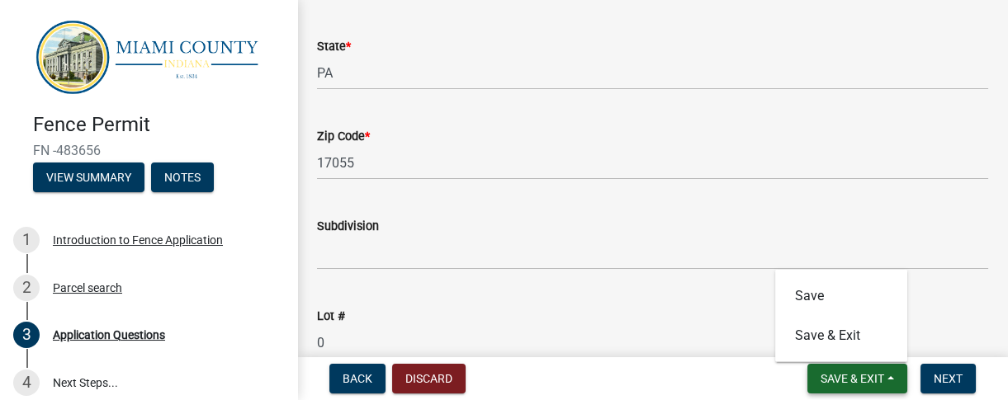
scroll to position [342, 0]
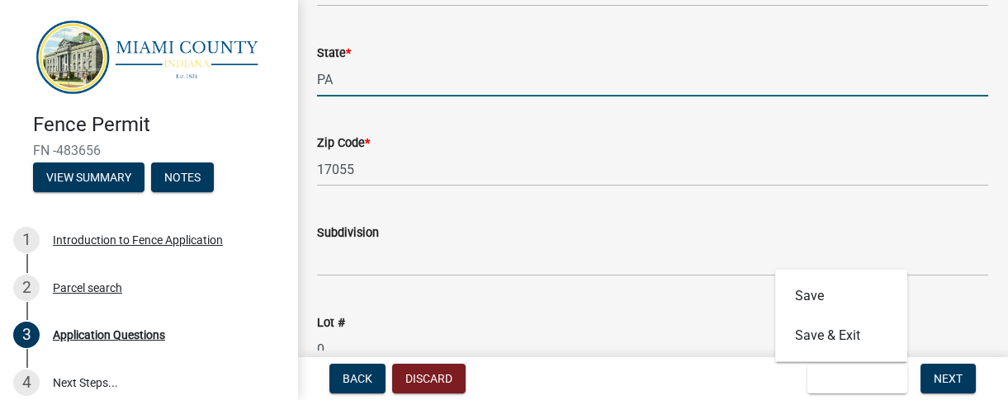
drag, startPoint x: 363, startPoint y: 89, endPoint x: 305, endPoint y: 86, distance: 58.7
click at [305, 86] on div "State * [US_STATE]" at bounding box center [653, 58] width 696 height 77
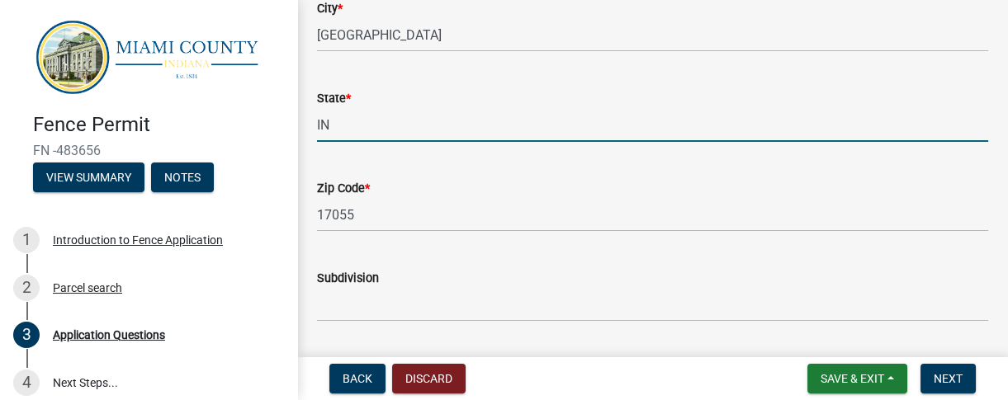
scroll to position [300, 0]
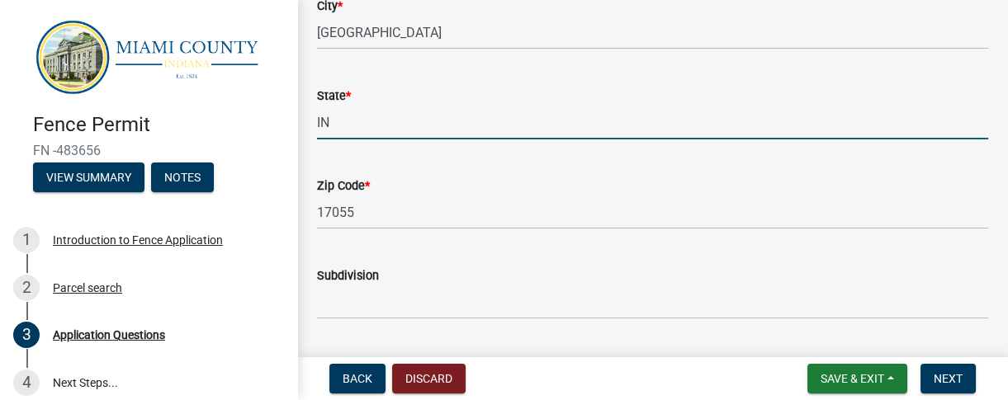
type input "IN"
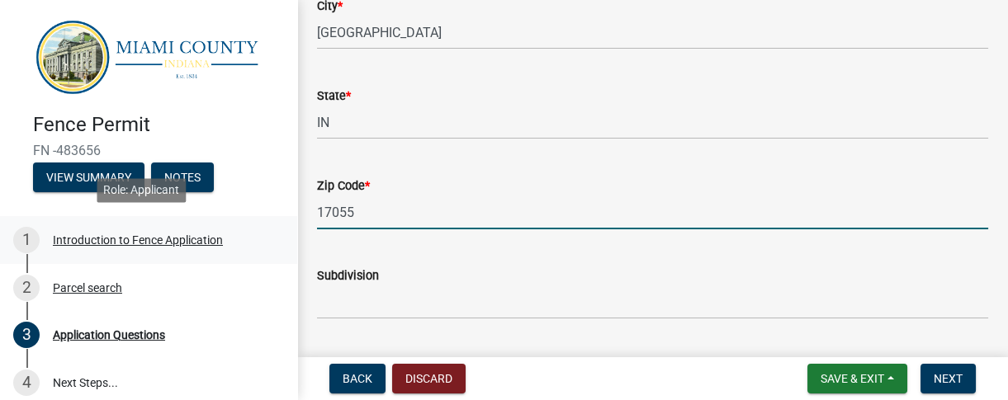
drag, startPoint x: 399, startPoint y: 206, endPoint x: 262, endPoint y: 215, distance: 137.3
click at [262, 215] on div "Fence Permit FN -483656 View Summary Notes 1 Introduction to Fence Application …" at bounding box center [504, 200] width 1008 height 400
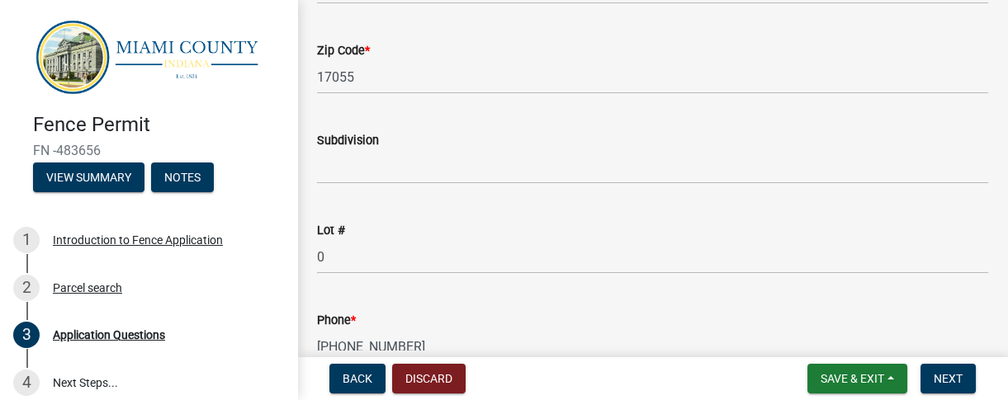
scroll to position [1050, 0]
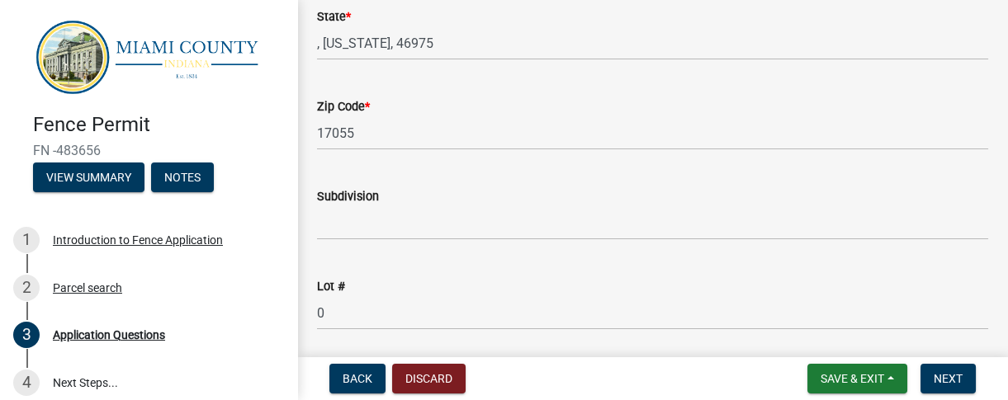
type input "46970"
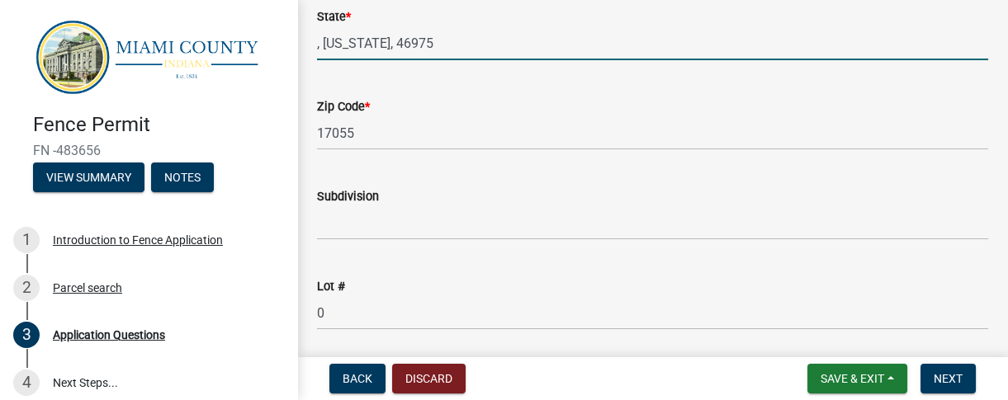
drag, startPoint x: 362, startPoint y: 41, endPoint x: 420, endPoint y: 41, distance: 57.8
click at [420, 41] on input ", [US_STATE], 46975" at bounding box center [652, 43] width 671 height 34
click at [354, 40] on input ", [US_STATE], 46975" at bounding box center [652, 43] width 671 height 34
click at [321, 49] on input ", [US_STATE], 46975" at bounding box center [652, 43] width 671 height 34
drag, startPoint x: 360, startPoint y: 42, endPoint x: 412, endPoint y: 42, distance: 52.0
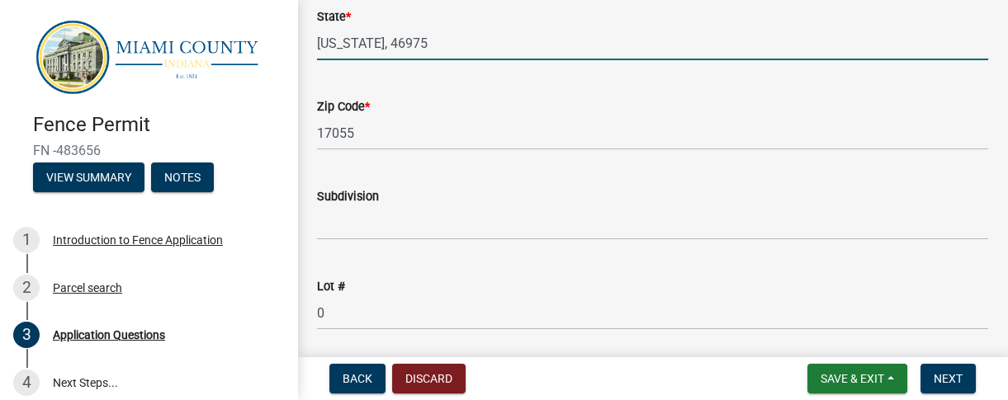
click at [412, 42] on input "[US_STATE], 46975" at bounding box center [652, 43] width 671 height 34
type input "[US_STATE]"
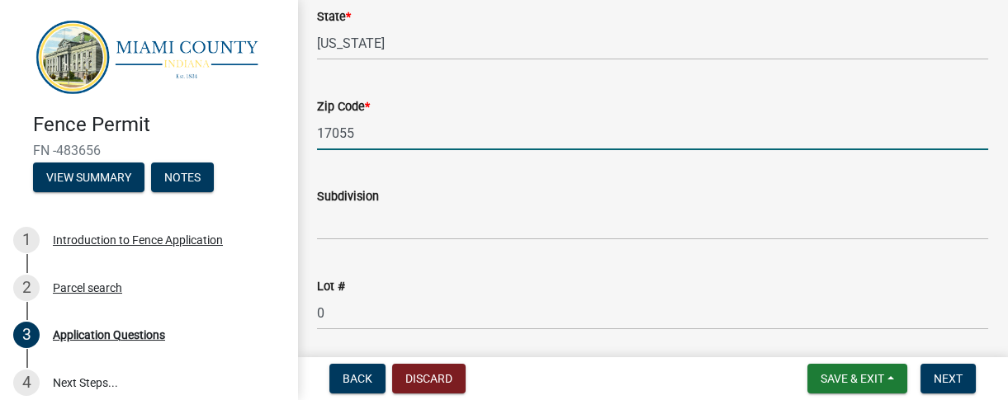
click at [327, 135] on input "17055" at bounding box center [652, 133] width 671 height 34
drag, startPoint x: 317, startPoint y: 135, endPoint x: 376, endPoint y: 129, distance: 59.8
click at [376, 129] on input "17055" at bounding box center [652, 133] width 671 height 34
paste input ", 4697"
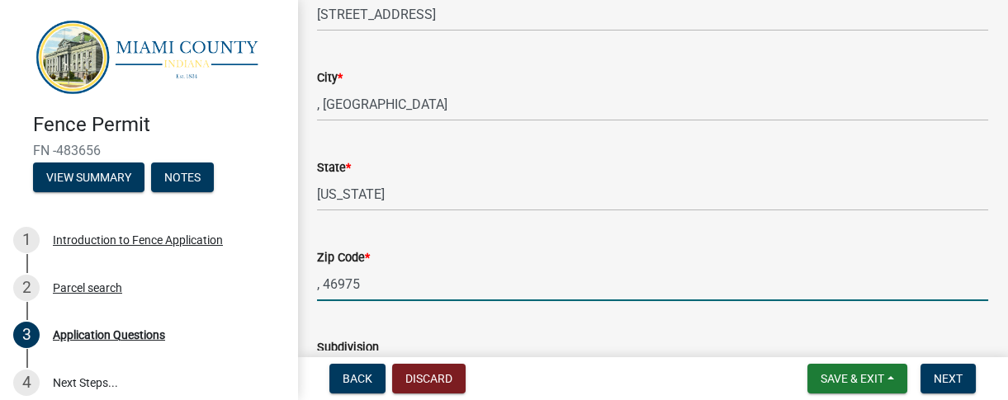
scroll to position [900, 0]
click at [322, 286] on input ", 46975" at bounding box center [652, 284] width 671 height 34
type input "46975"
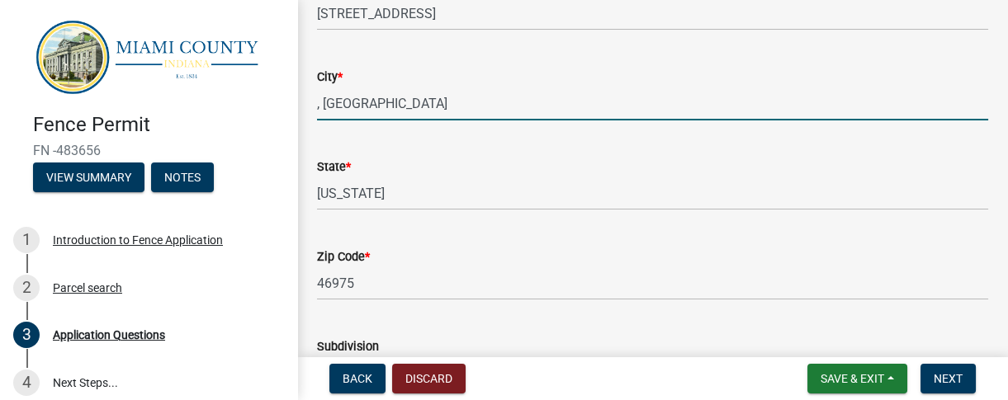
click at [321, 101] on input ", [GEOGRAPHIC_DATA]" at bounding box center [652, 104] width 671 height 34
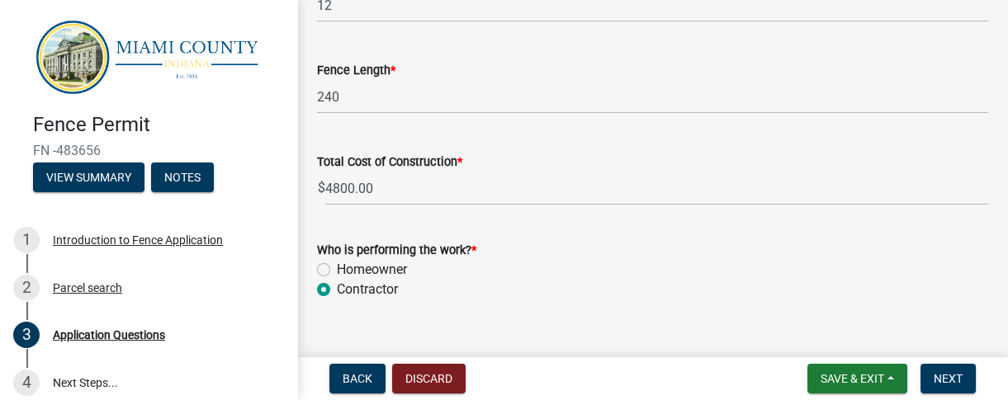
scroll to position [2518, 0]
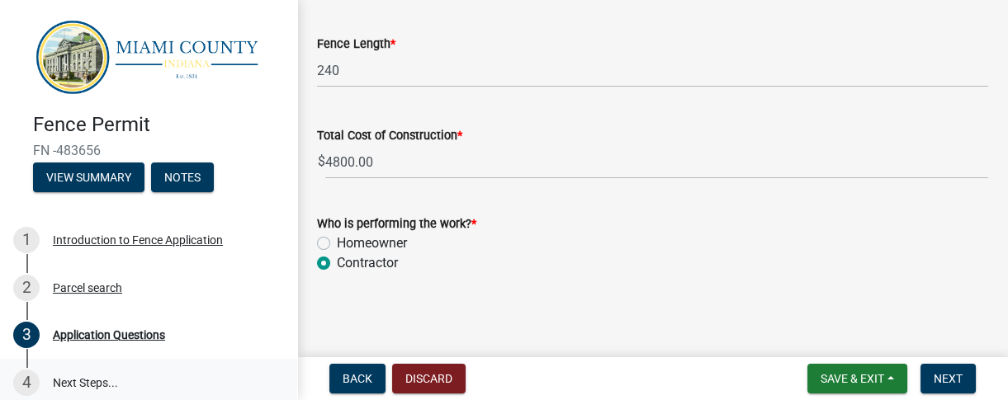
type input "[GEOGRAPHIC_DATA]"
click at [69, 373] on link "4 Next Steps..." at bounding box center [148, 383] width 297 height 48
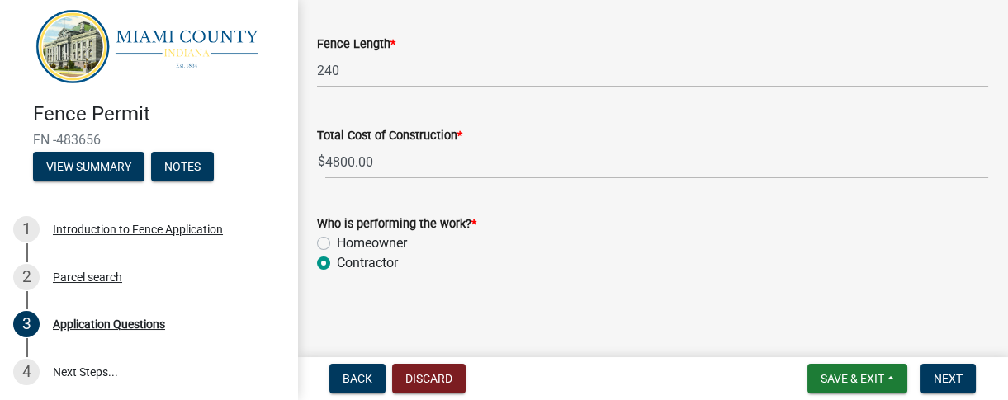
scroll to position [0, 0]
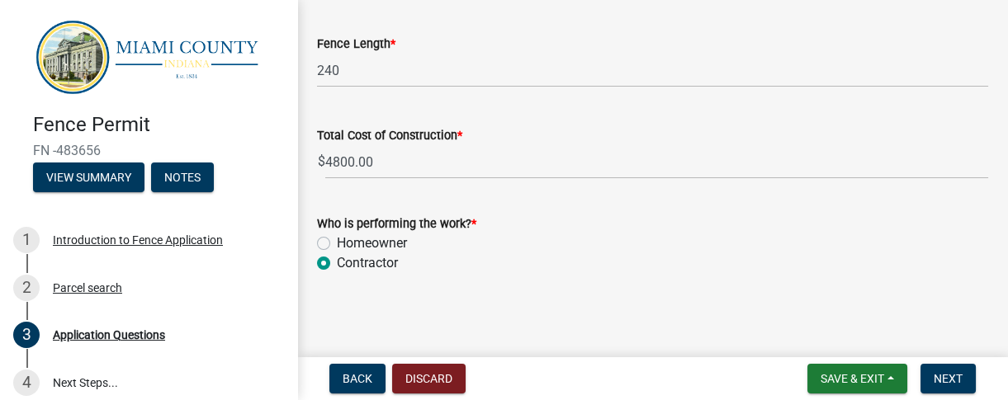
click at [734, 102] on div "Total Cost of Construction * $ 4800.00" at bounding box center [652, 140] width 671 height 77
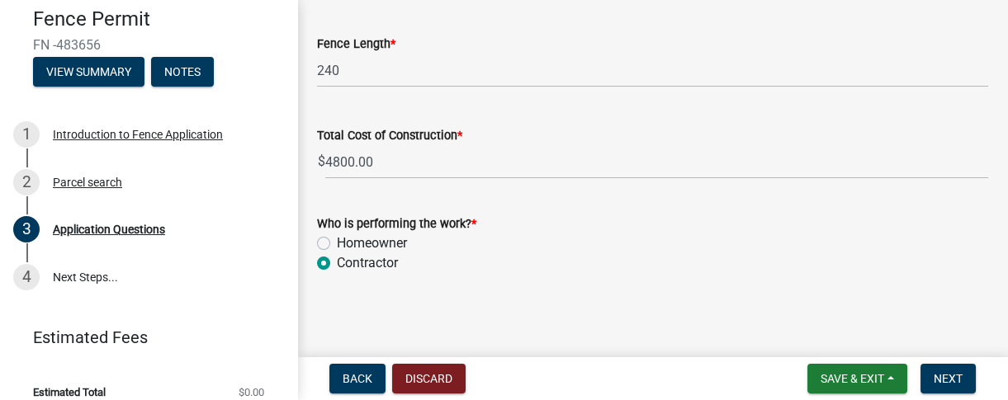
scroll to position [117, 0]
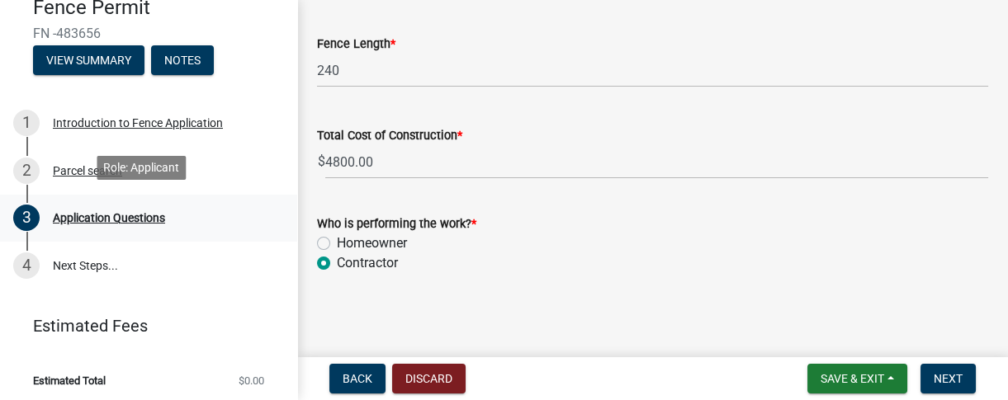
click at [104, 217] on div "Application Questions" at bounding box center [109, 218] width 112 height 12
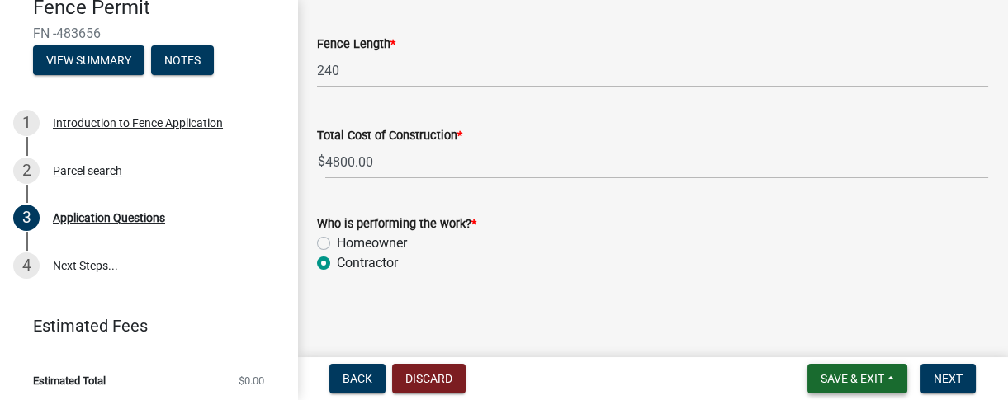
click at [745, 379] on span "Save & Exit" at bounding box center [852, 378] width 64 height 13
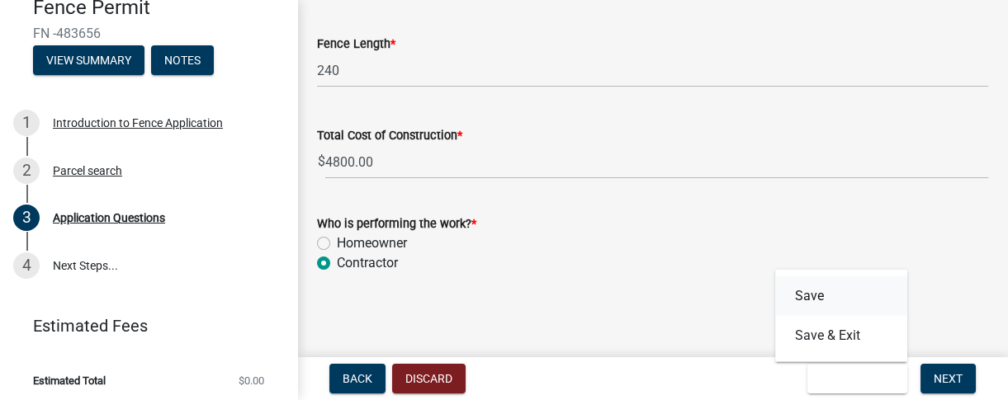
click at [745, 295] on button "Save" at bounding box center [841, 296] width 132 height 40
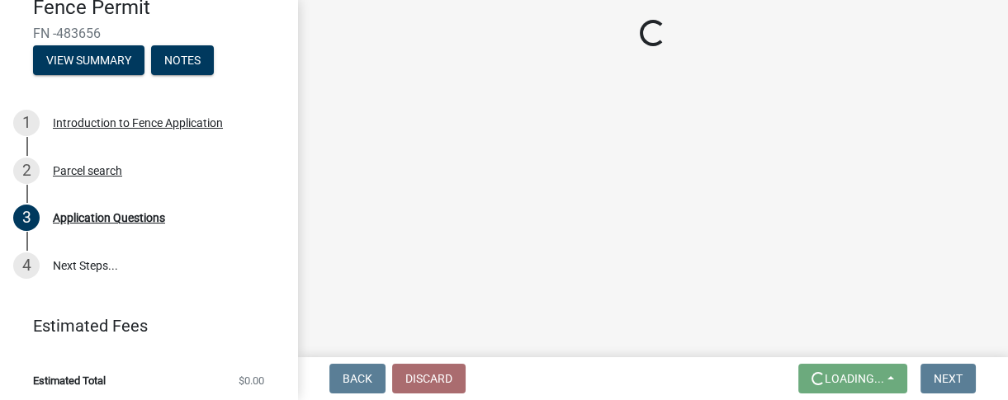
scroll to position [0, 0]
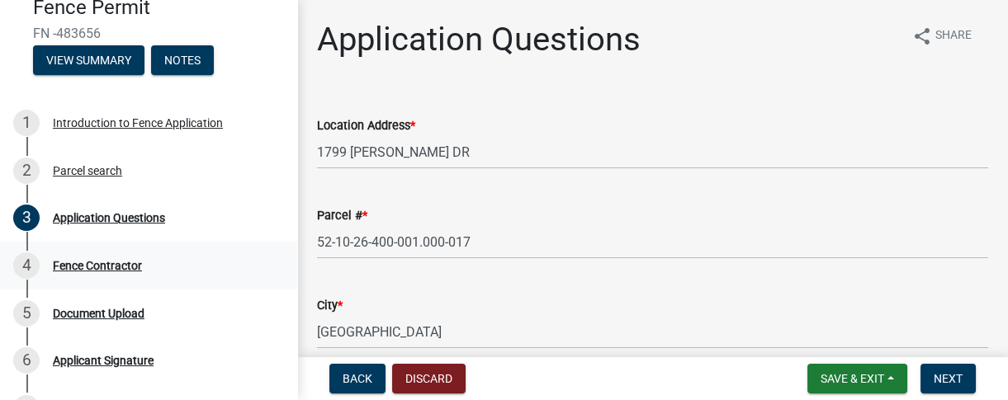
click at [80, 263] on div "Fence Contractor" at bounding box center [97, 266] width 89 height 12
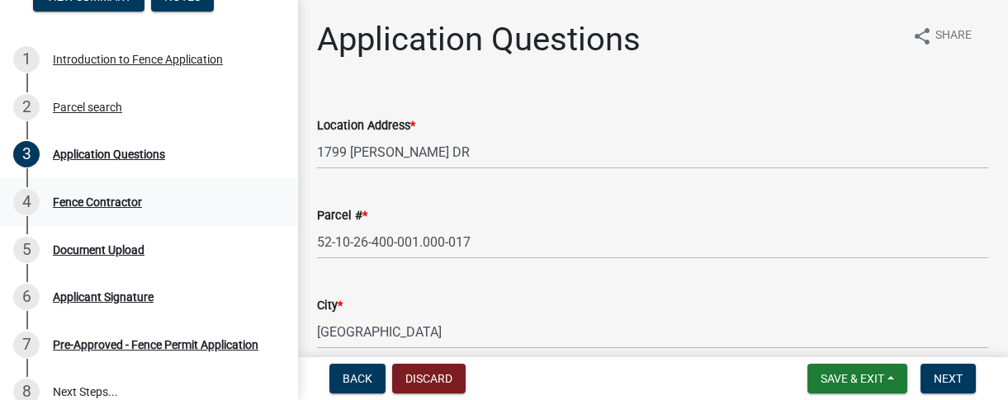
scroll to position [267, 0]
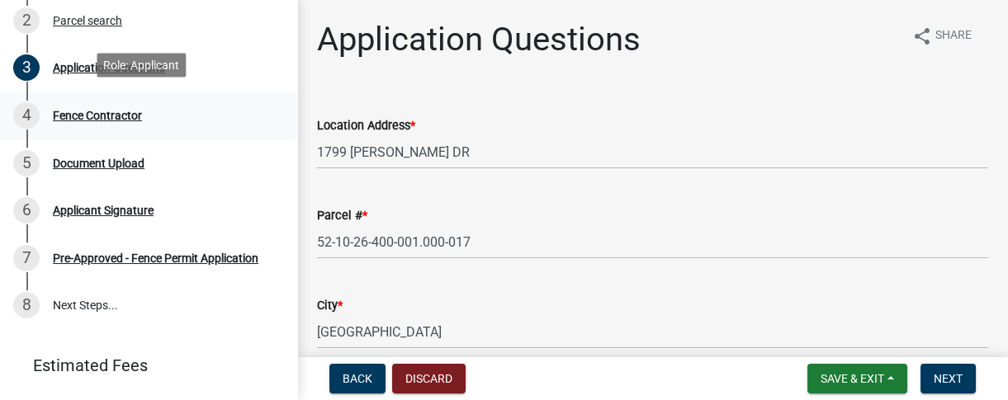
click at [116, 113] on div "Fence Contractor" at bounding box center [97, 116] width 89 height 12
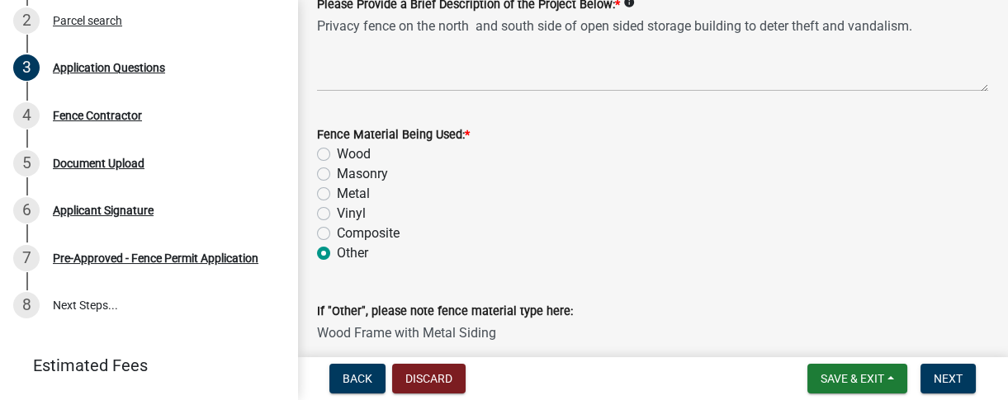
scroll to position [2251, 0]
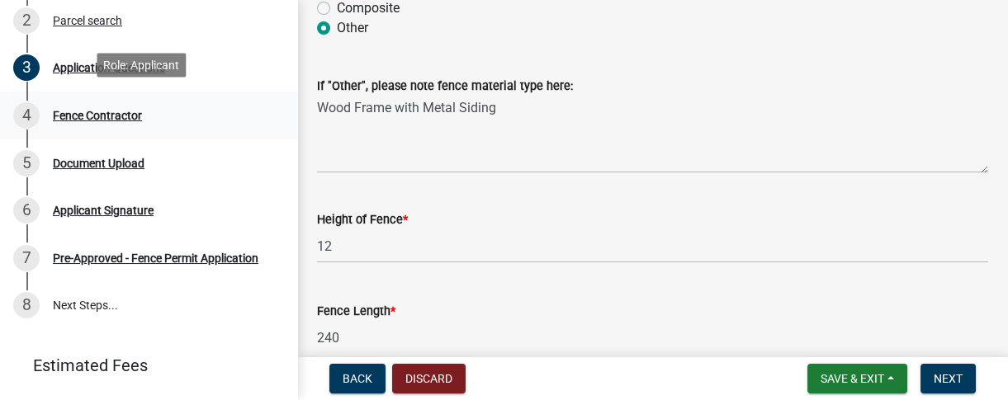
click at [72, 110] on div "Fence Contractor" at bounding box center [97, 116] width 89 height 12
click at [71, 110] on div "Fence Contractor" at bounding box center [97, 116] width 89 height 12
click at [68, 111] on div "Fence Contractor" at bounding box center [97, 116] width 89 height 12
click at [116, 73] on div "3 Application Questions" at bounding box center [141, 67] width 257 height 26
click at [116, 62] on div "Application Questions" at bounding box center [109, 68] width 112 height 12
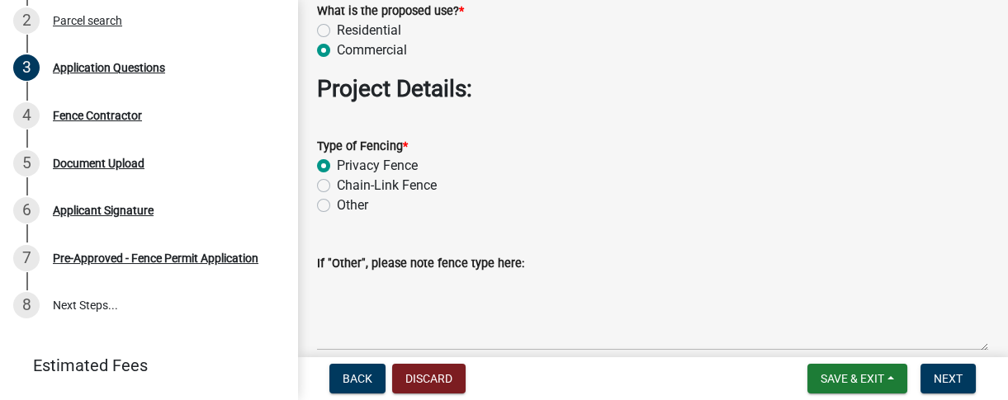
scroll to position [1618, 0]
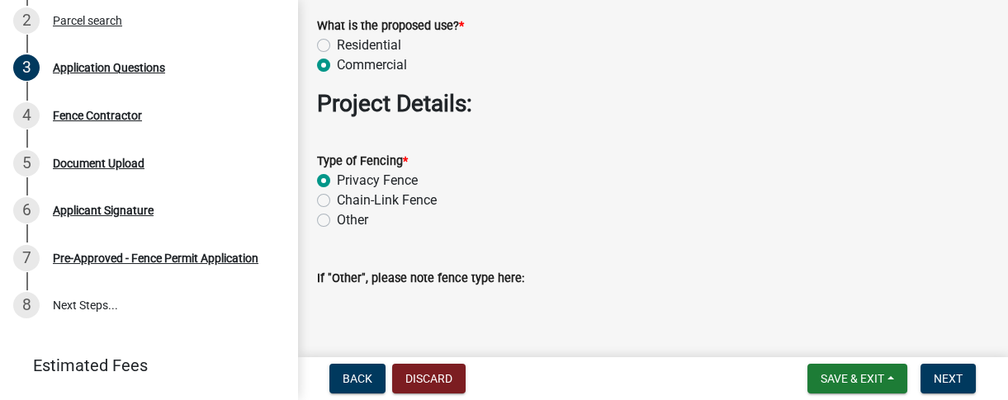
click at [337, 217] on label "Other" at bounding box center [352, 220] width 31 height 20
click at [337, 217] on input "Other" at bounding box center [342, 215] width 11 height 11
radio input "true"
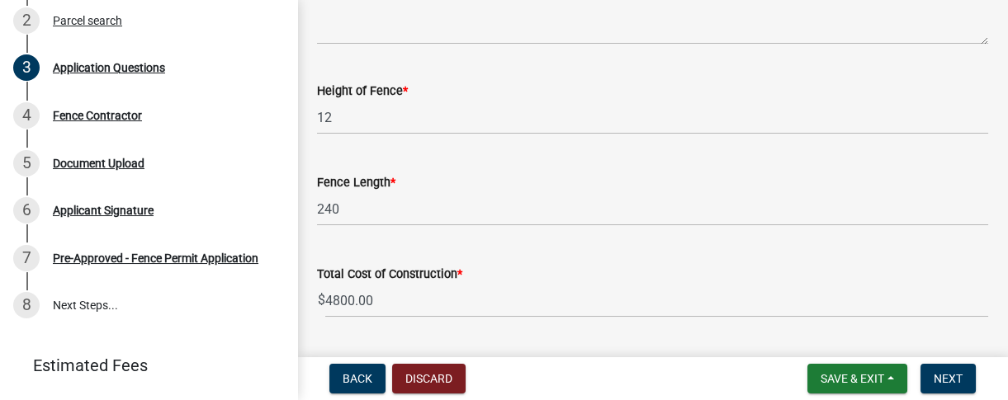
scroll to position [2518, 0]
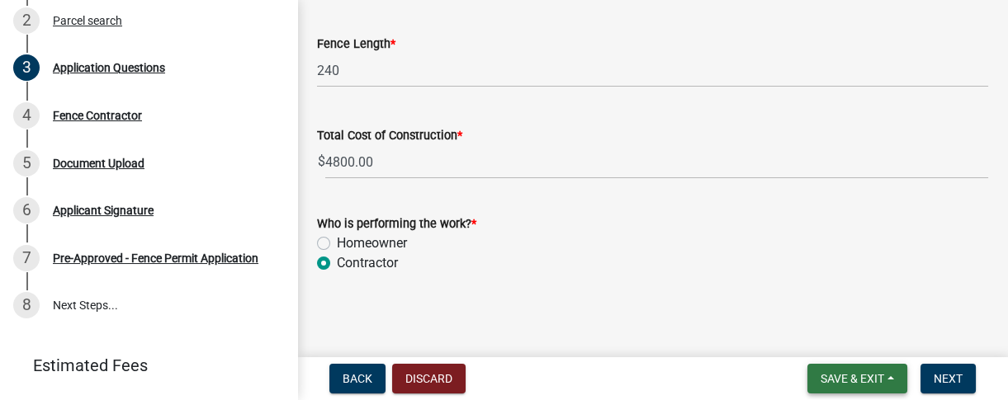
click at [745, 380] on span "Save & Exit" at bounding box center [852, 378] width 64 height 13
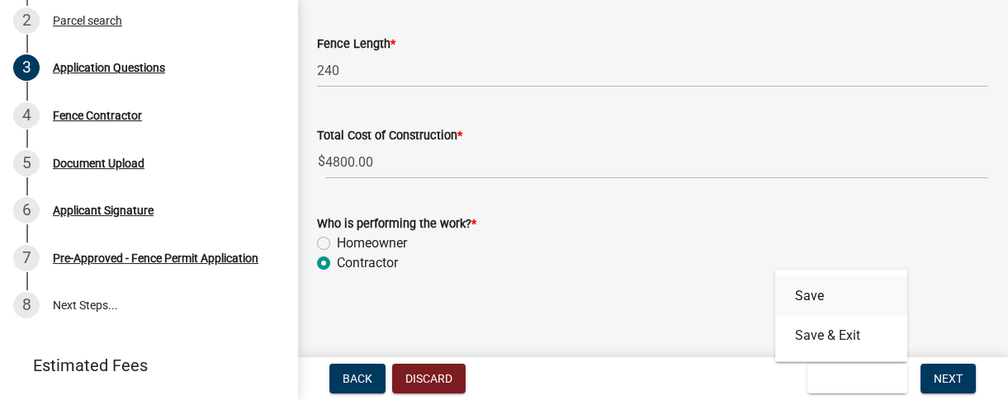
click at [745, 298] on button "Save" at bounding box center [841, 296] width 132 height 40
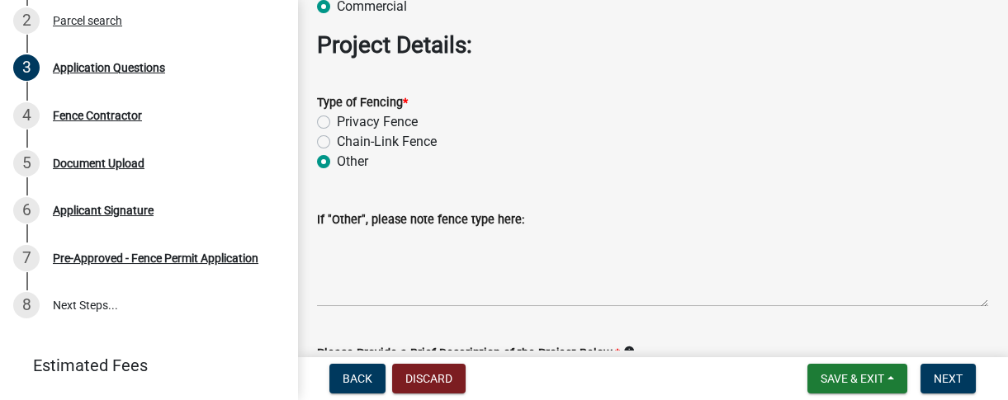
scroll to position [1651, 0]
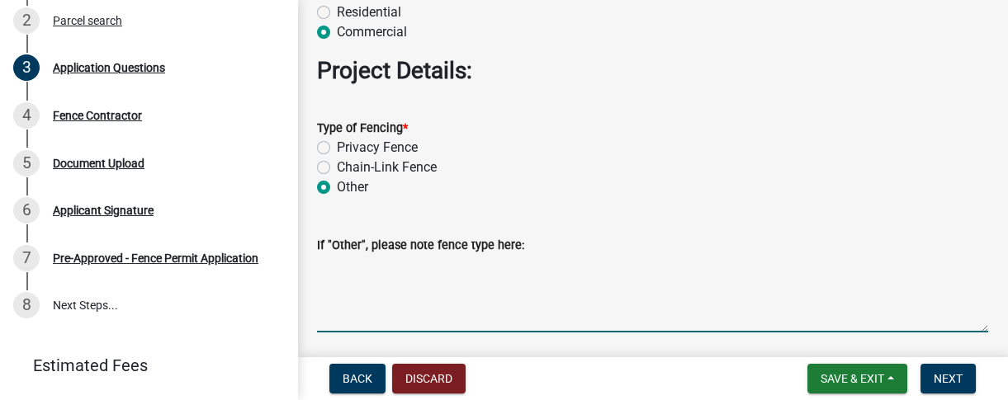
click at [356, 307] on textarea "If "Other", please note fence type here:" at bounding box center [652, 294] width 671 height 78
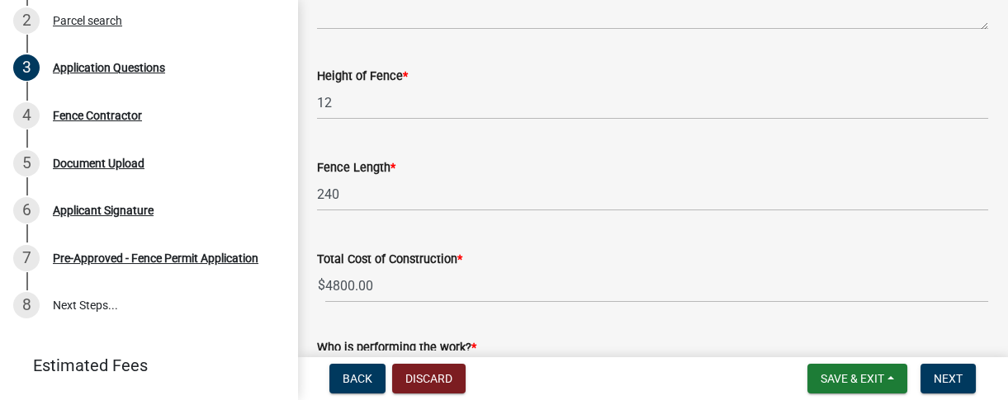
scroll to position [2401, 0]
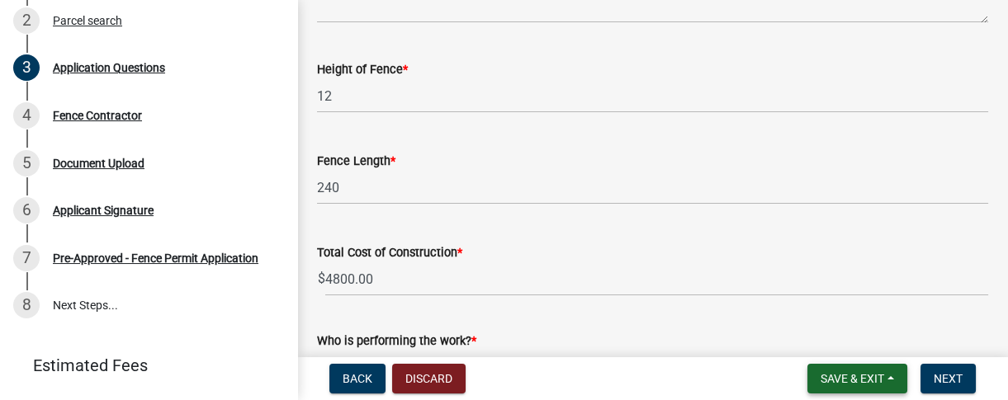
type textarea "Wood Frame with Metal Siding"
click at [745, 374] on span "Save & Exit" at bounding box center [852, 378] width 64 height 13
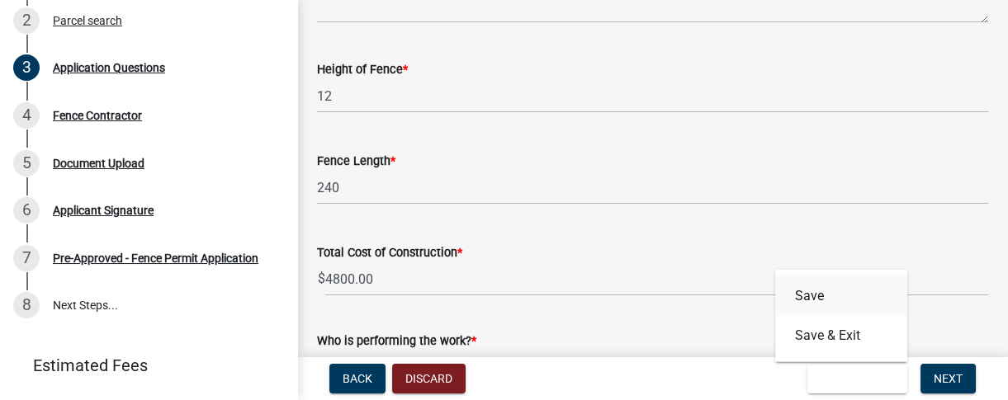
click at [745, 296] on button "Save" at bounding box center [841, 296] width 132 height 40
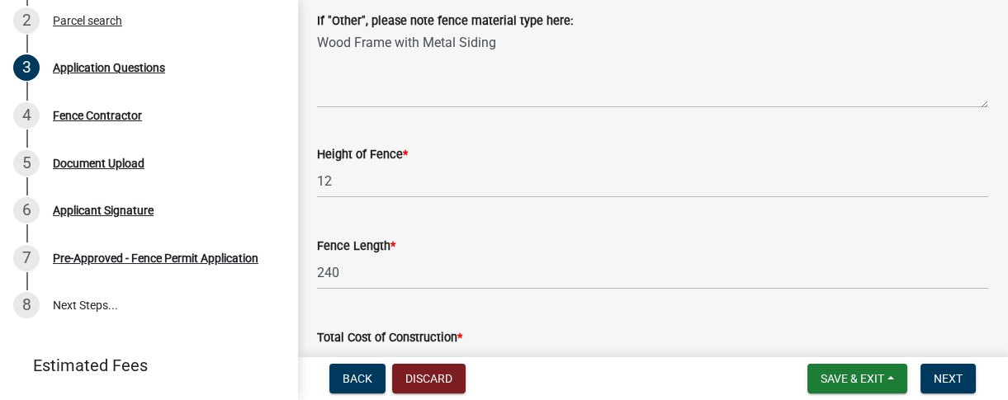
scroll to position [2326, 0]
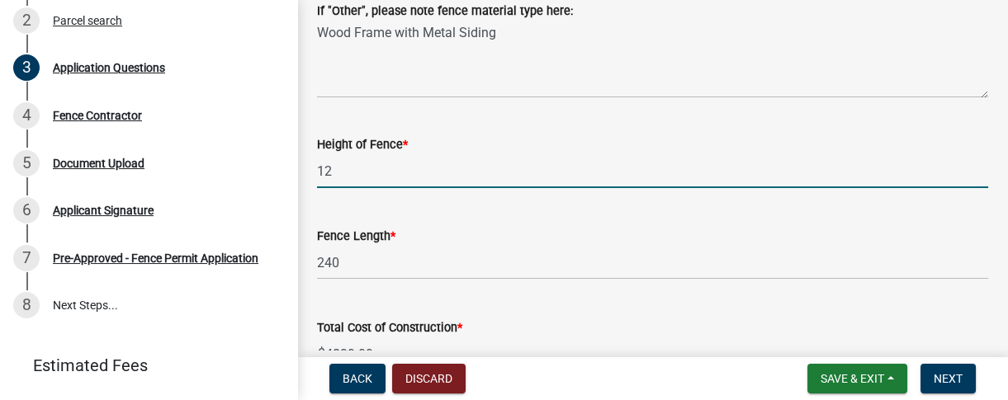
click at [346, 173] on input "12" at bounding box center [652, 171] width 671 height 34
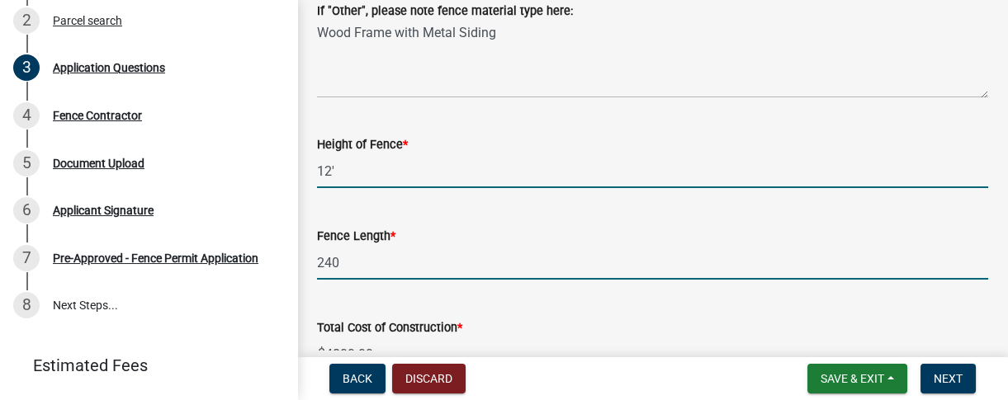
type input "12"
click at [345, 258] on input "240" at bounding box center [652, 263] width 671 height 34
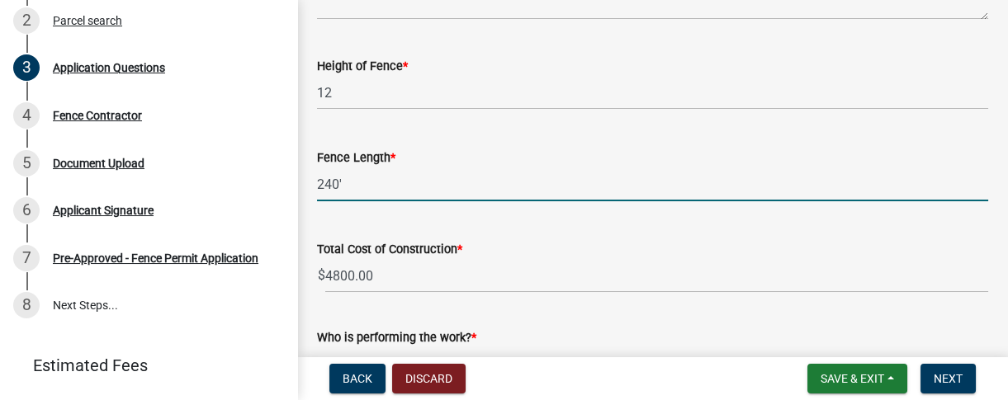
scroll to position [2476, 0]
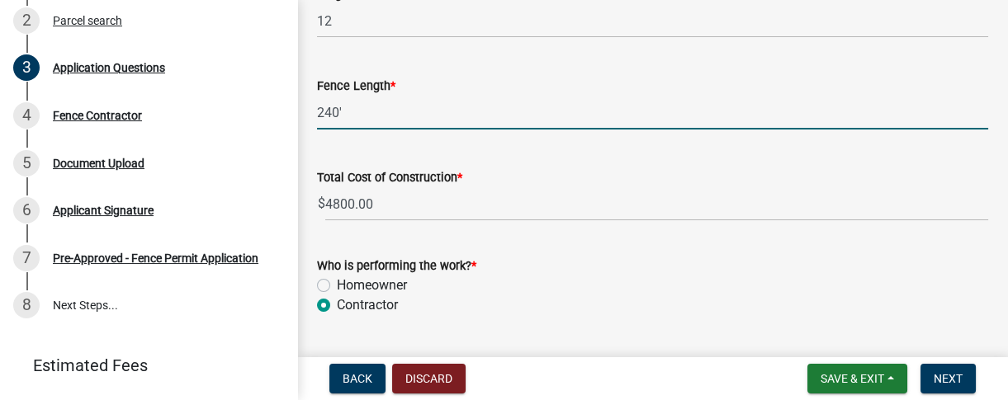
type input "240"
click at [538, 230] on wm-data-entity-input "Total Cost of Construction * $ 4800.00" at bounding box center [652, 190] width 671 height 92
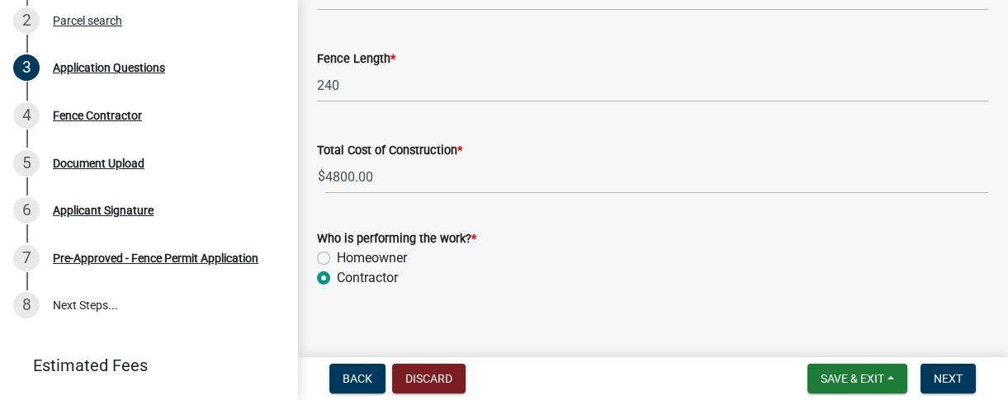
scroll to position [2518, 0]
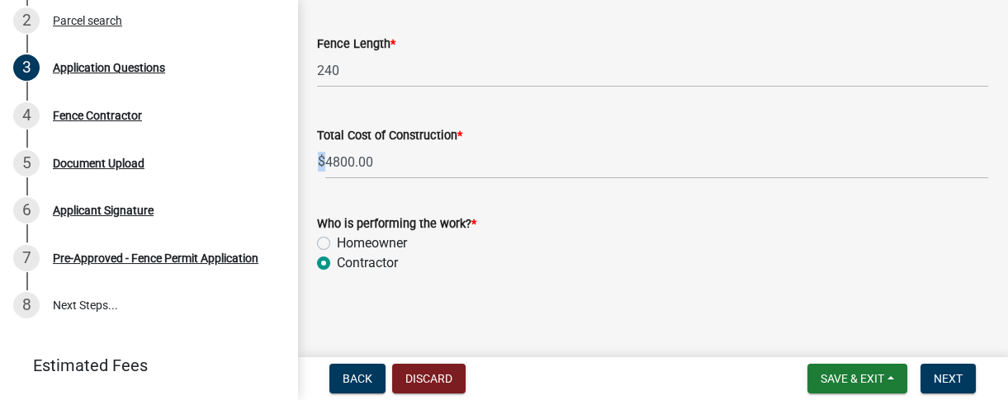
drag, startPoint x: 323, startPoint y: 163, endPoint x: 314, endPoint y: 163, distance: 9.1
click at [314, 163] on div "Total Cost of Construction * $ 4800.00" at bounding box center [653, 140] width 696 height 77
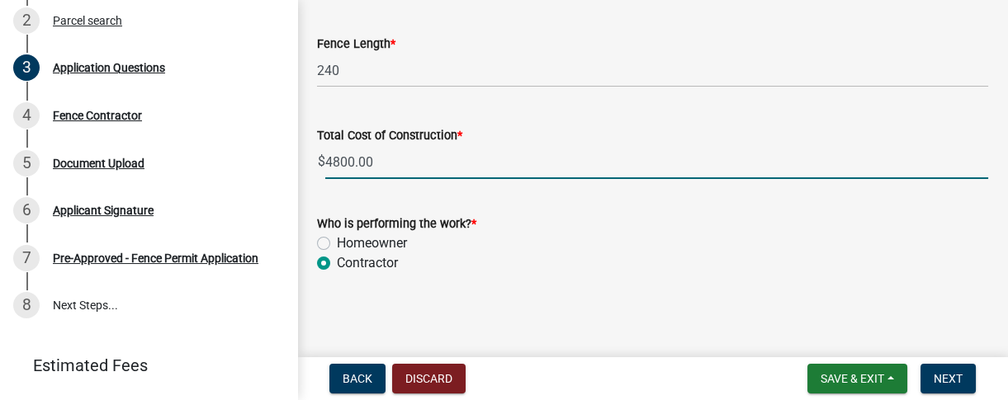
click at [446, 154] on input "4800.00" at bounding box center [656, 162] width 663 height 34
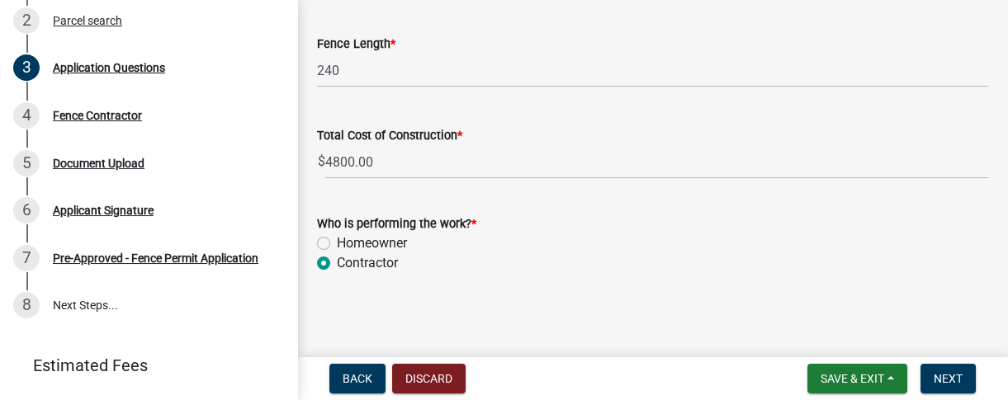
click at [337, 248] on label "Homeowner" at bounding box center [372, 244] width 70 height 20
click at [337, 244] on input "Homeowner" at bounding box center [342, 239] width 11 height 11
radio input "true"
click at [745, 381] on button "Next" at bounding box center [947, 379] width 55 height 30
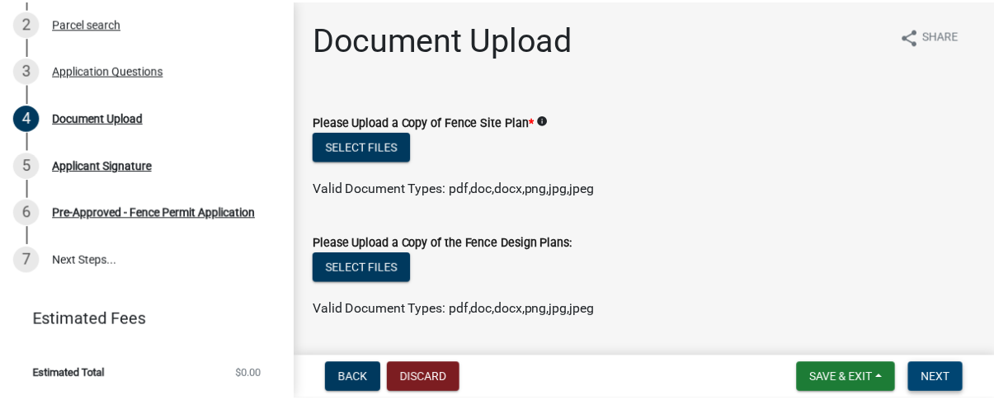
scroll to position [220, 0]
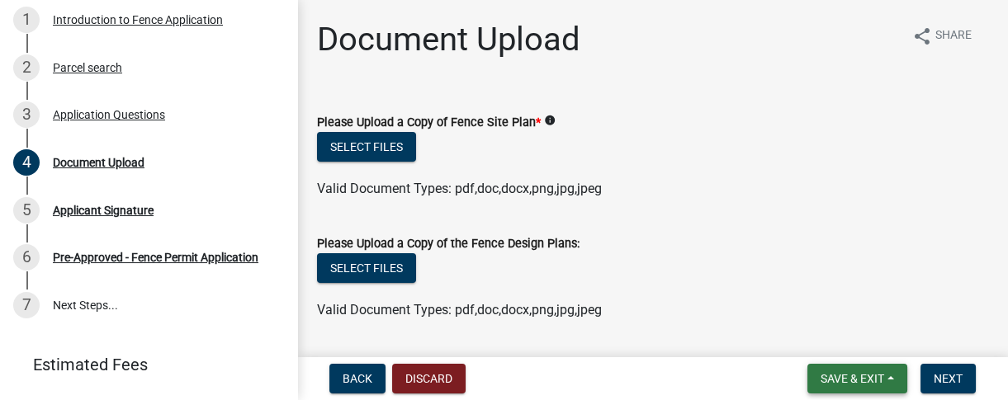
click at [745, 382] on span "Save & Exit" at bounding box center [852, 378] width 64 height 13
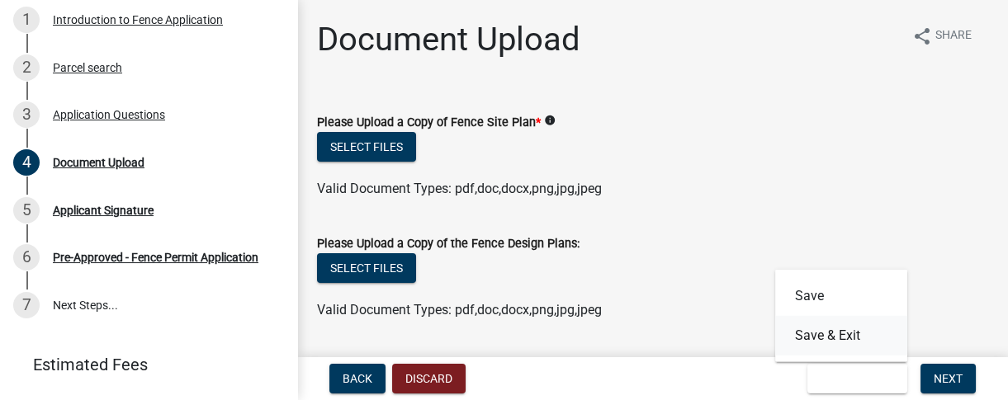
click at [745, 344] on button "Save & Exit" at bounding box center [841, 336] width 132 height 40
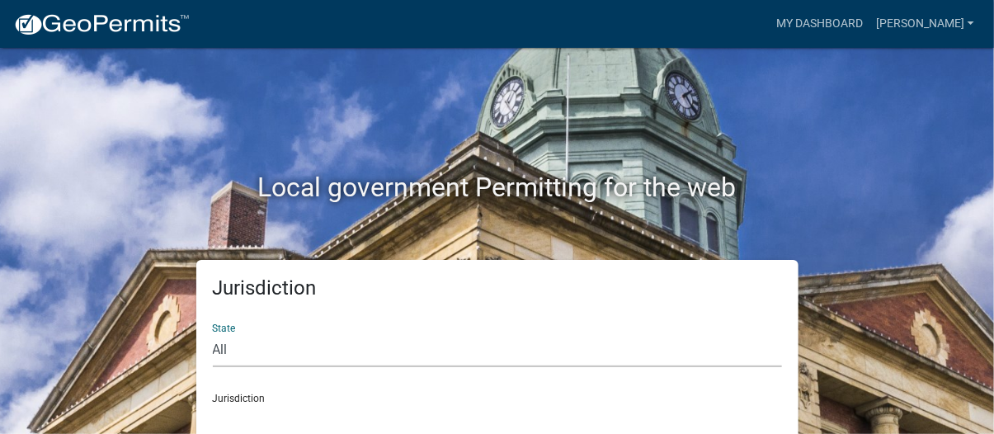
click at [253, 362] on select "All [US_STATE] [US_STATE] [US_STATE] [US_STATE] [US_STATE] [US_STATE] [US_STATE…" at bounding box center [497, 350] width 569 height 34
select select "[US_STATE]"
click at [213, 333] on select "All [US_STATE] [US_STATE] [US_STATE] [US_STATE] [US_STATE] [US_STATE] [US_STATE…" at bounding box center [497, 350] width 569 height 34
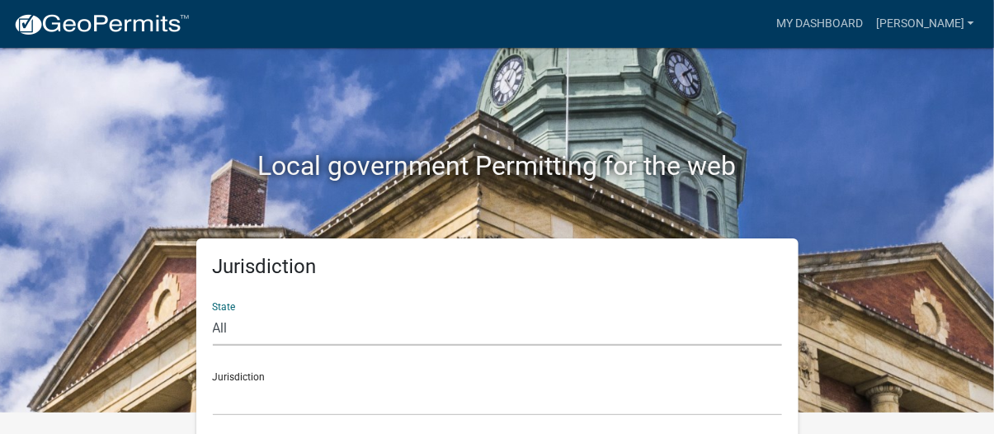
scroll to position [33, 0]
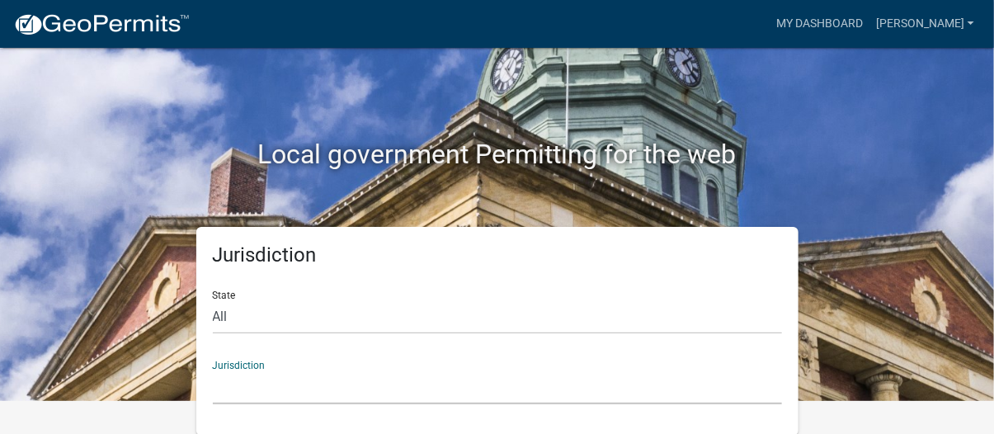
click at [272, 383] on select "City of [GEOGRAPHIC_DATA], [US_STATE] City of [GEOGRAPHIC_DATA], [US_STATE] Cit…" at bounding box center [497, 388] width 569 height 34
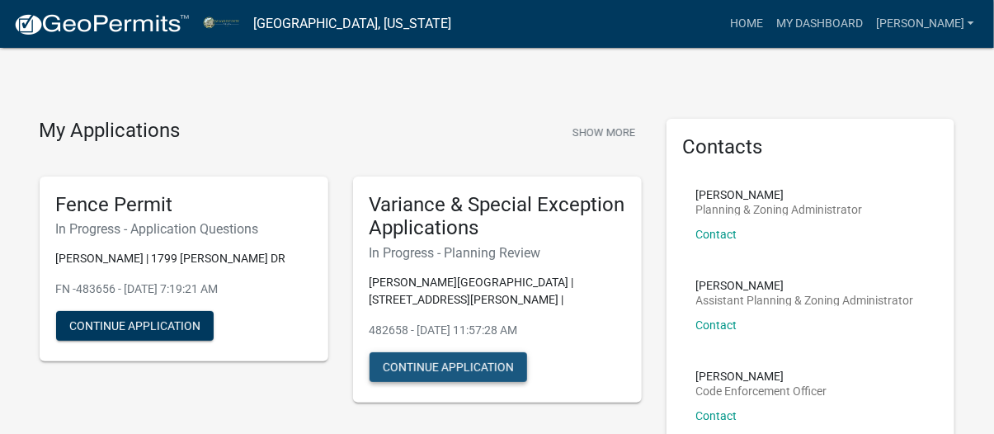
click at [474, 373] on button "Continue Application" at bounding box center [449, 367] width 158 height 30
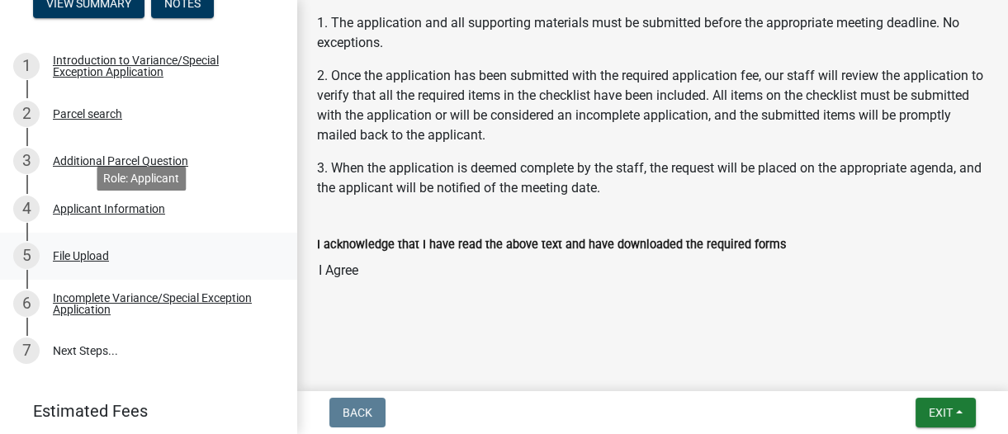
scroll to position [250, 0]
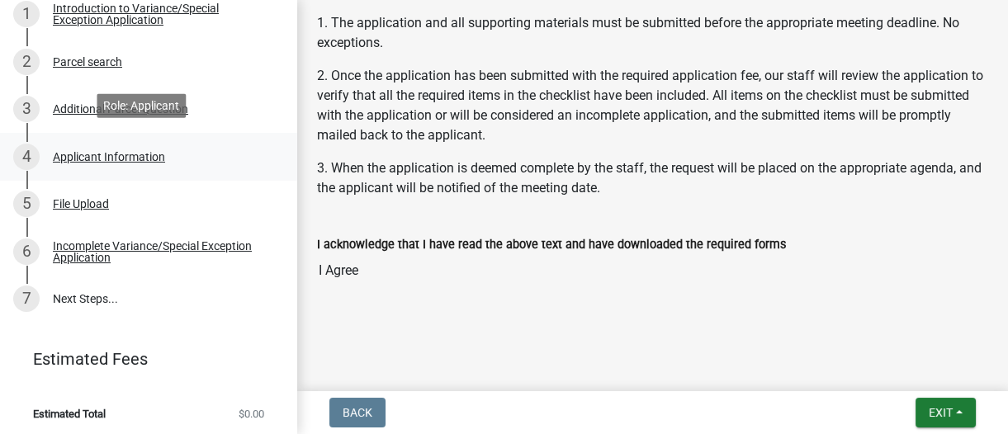
click at [90, 162] on div "4 Applicant Information" at bounding box center [141, 157] width 257 height 26
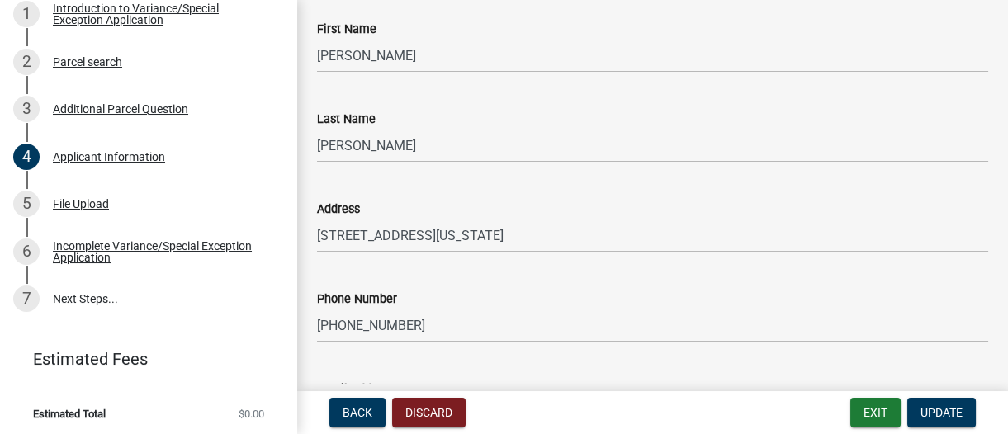
scroll to position [1200, 0]
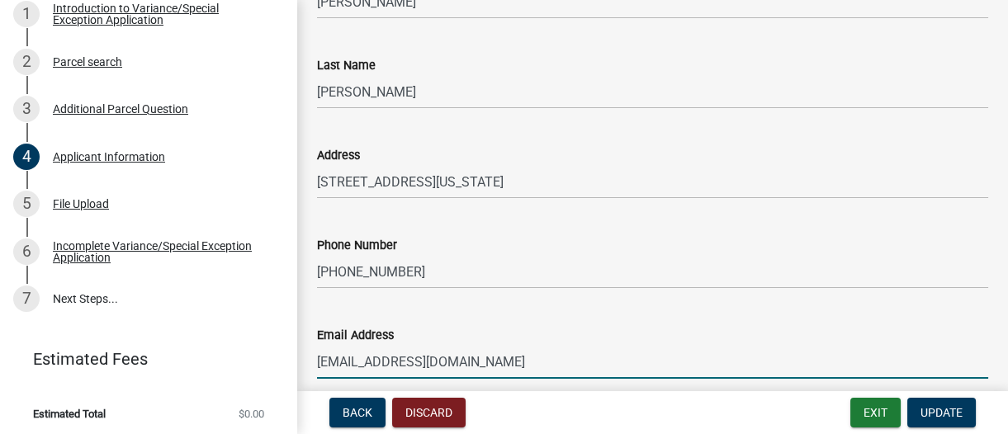
drag, startPoint x: 432, startPoint y: 362, endPoint x: 311, endPoint y: 364, distance: 121.3
click at [311, 364] on div "Email Address lyntech@rtcol.com" at bounding box center [653, 340] width 696 height 77
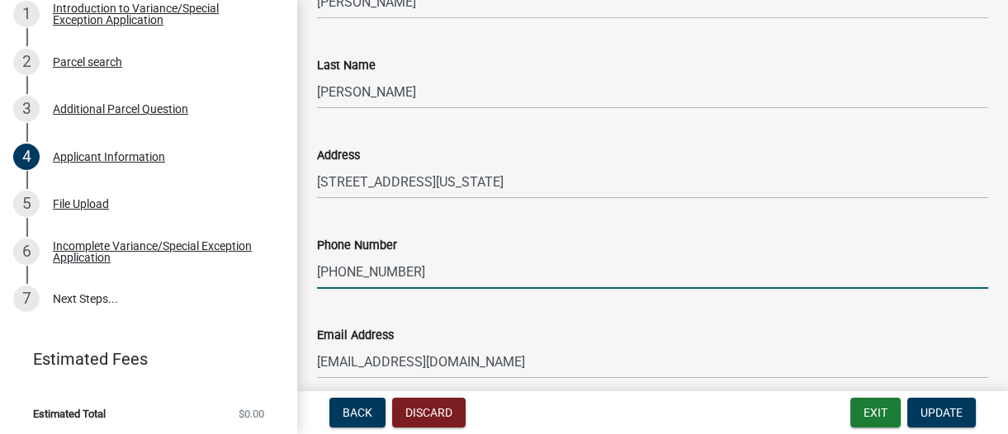
drag, startPoint x: 400, startPoint y: 269, endPoint x: 310, endPoint y: 264, distance: 90.1
click at [310, 264] on div "Phone Number 574 292 0793" at bounding box center [653, 250] width 696 height 77
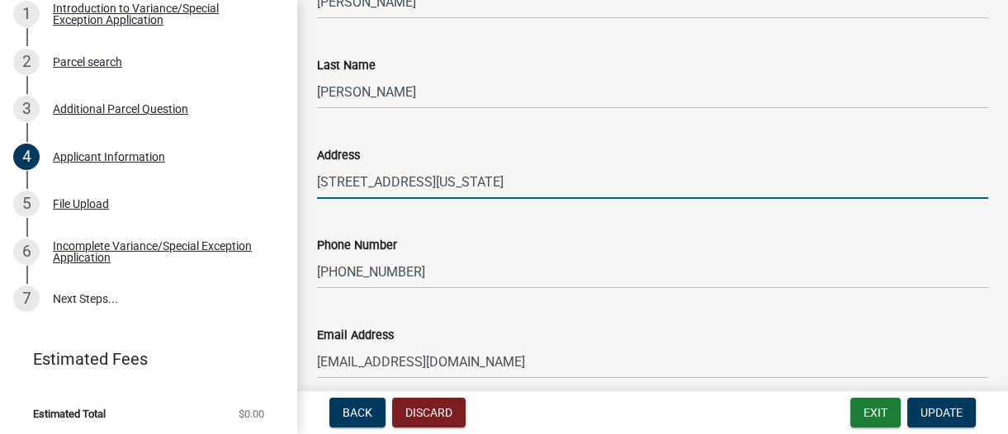
drag, startPoint x: 606, startPoint y: 181, endPoint x: 315, endPoint y: 173, distance: 290.6
click at [315, 173] on div "Address 1609 Bessmore Drive, Rochester, Indiana, 46975" at bounding box center [653, 160] width 696 height 77
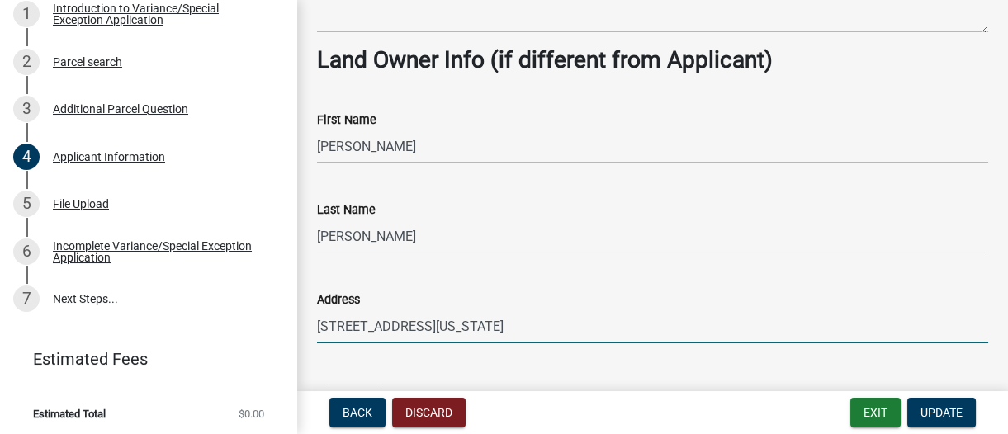
scroll to position [1050, 0]
